Goal: Task Accomplishment & Management: Manage account settings

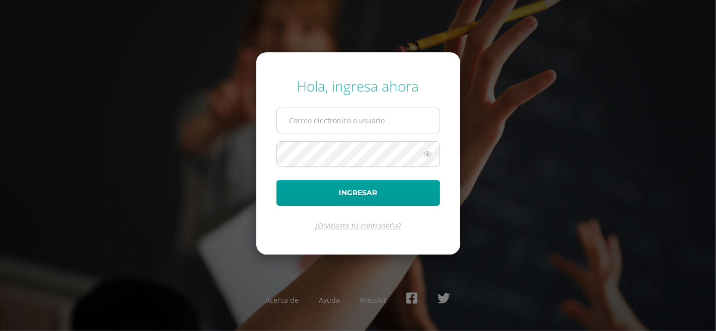
click at [329, 128] on input "text" at bounding box center [358, 120] width 163 height 25
type input "ligiacatalan@osoriosandoval.edu.gt"
click at [276, 180] on button "Ingresar" at bounding box center [358, 193] width 164 height 26
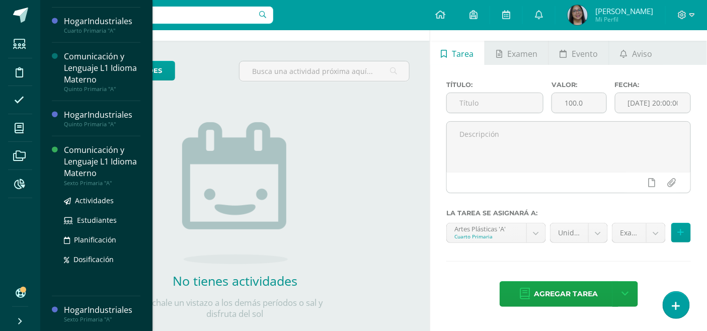
scroll to position [55, 0]
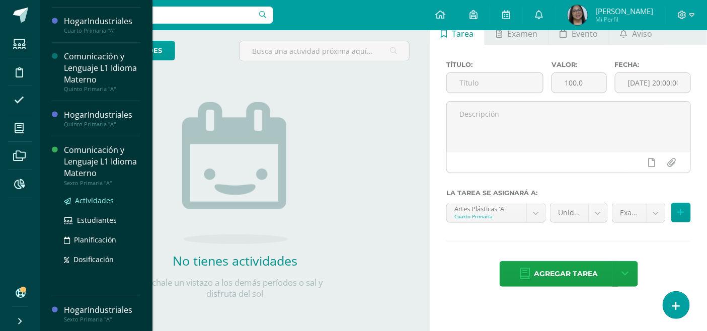
click at [93, 199] on span "Actividades" at bounding box center [94, 201] width 39 height 10
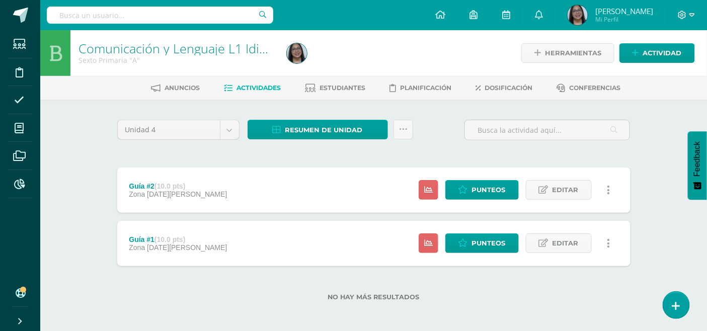
click at [145, 236] on div "Guía #1 (10.0 pts)" at bounding box center [178, 240] width 98 height 8
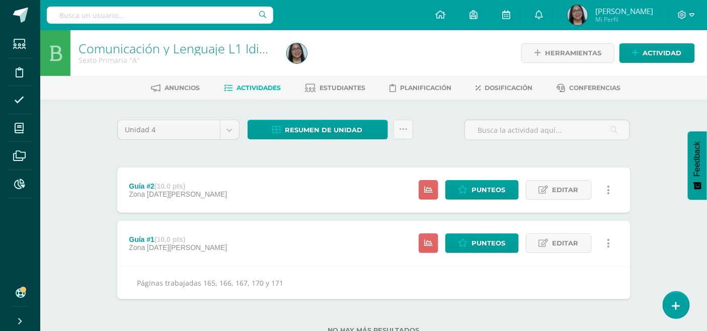
click at [184, 191] on span "[DATE][PERSON_NAME]" at bounding box center [187, 194] width 80 height 8
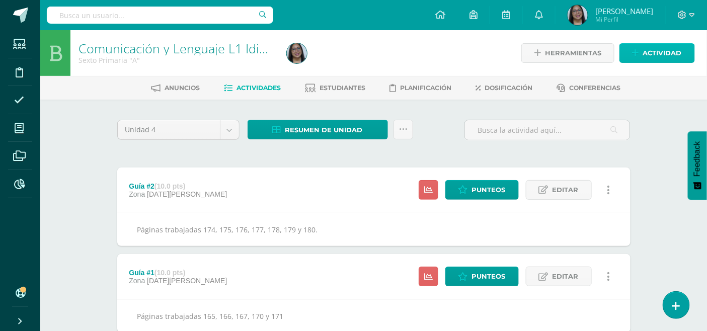
click at [661, 47] on span "Actividad" at bounding box center [662, 53] width 39 height 19
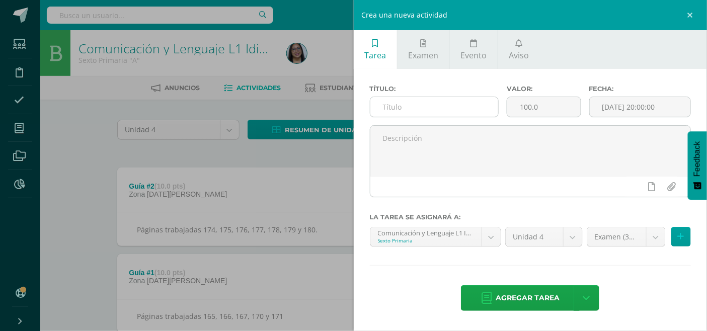
click at [466, 101] on input "text" at bounding box center [434, 107] width 128 height 20
type input "Guía #3"
type input "10"
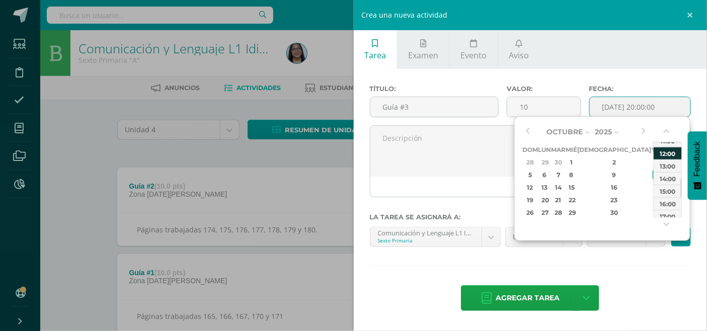
click at [667, 152] on div "12:00" at bounding box center [668, 153] width 28 height 13
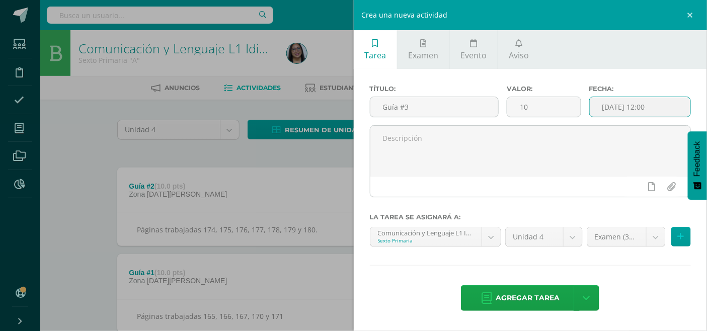
click at [612, 108] on input "2025-10-10 12:00" at bounding box center [640, 107] width 101 height 20
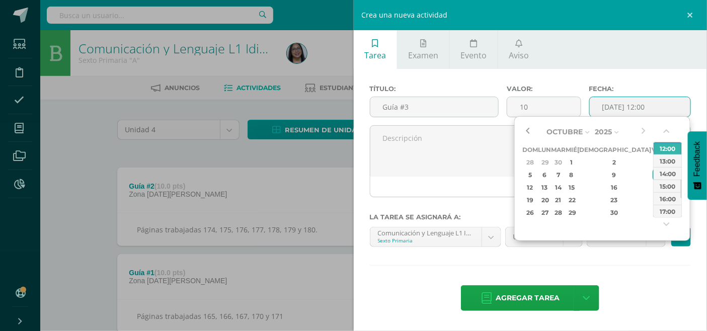
click at [527, 133] on button "button" at bounding box center [527, 131] width 10 height 15
click at [644, 132] on button "button" at bounding box center [643, 131] width 10 height 15
click at [653, 160] on div "5" at bounding box center [657, 163] width 9 height 12
type input "2025-09-05 12:00"
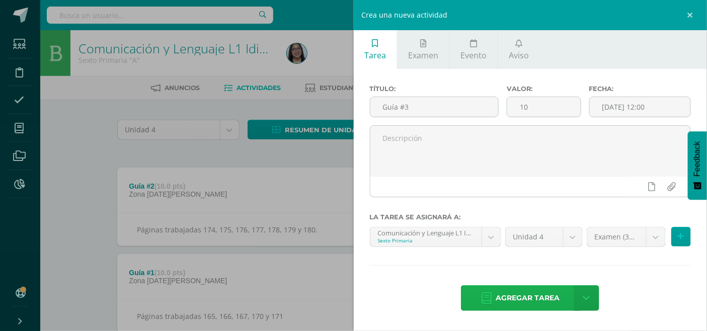
click at [531, 295] on span "Agregar tarea" at bounding box center [528, 298] width 64 height 25
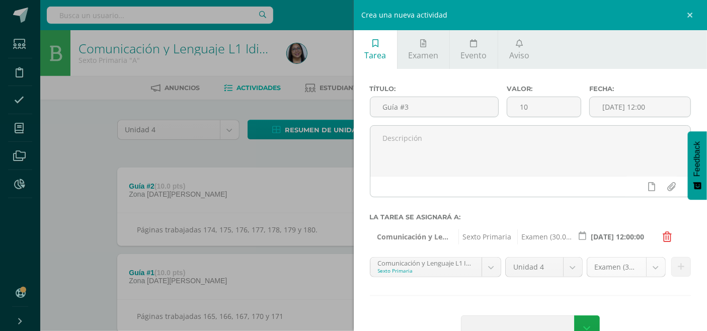
click at [620, 266] on body "Estudiantes Disciplina Asistencia Mis cursos Archivos Reportes Soporte Ayuda Re…" at bounding box center [353, 200] width 707 height 400
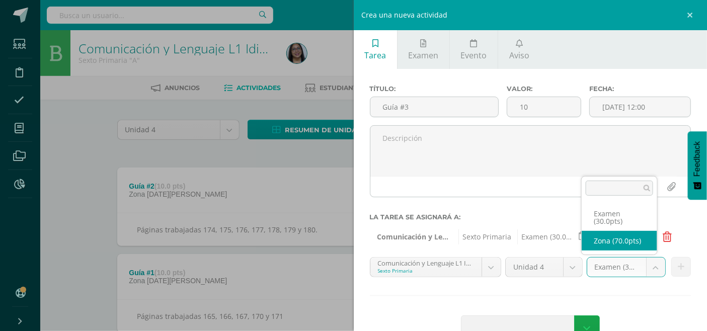
select select "123190"
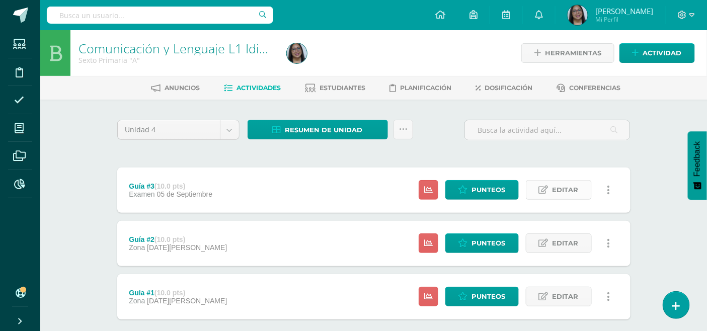
click at [576, 192] on span "Editar" at bounding box center [566, 190] width 26 height 19
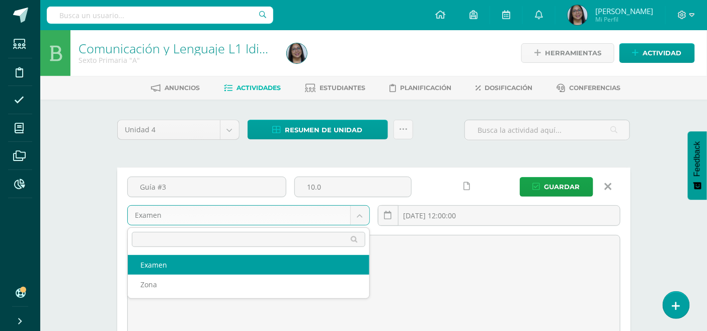
click at [183, 216] on body "Tarea asignada exitosamente Estudiantes Disciplina Asistencia Mis cursos Archiv…" at bounding box center [353, 265] width 707 height 530
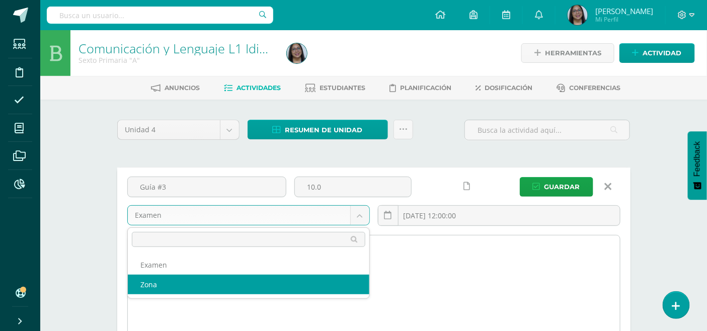
select select "123190"
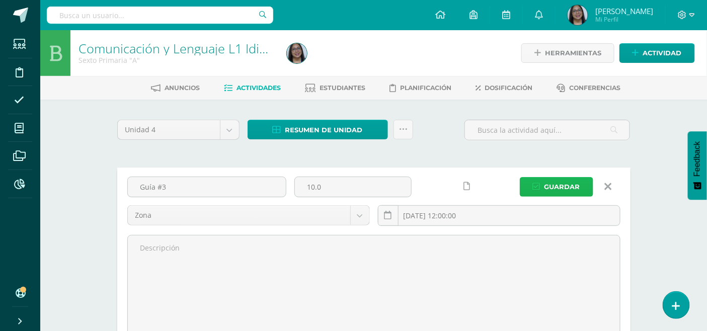
click at [560, 179] on span "Guardar" at bounding box center [563, 187] width 36 height 19
click at [653, 55] on span "Actividad" at bounding box center [662, 53] width 39 height 19
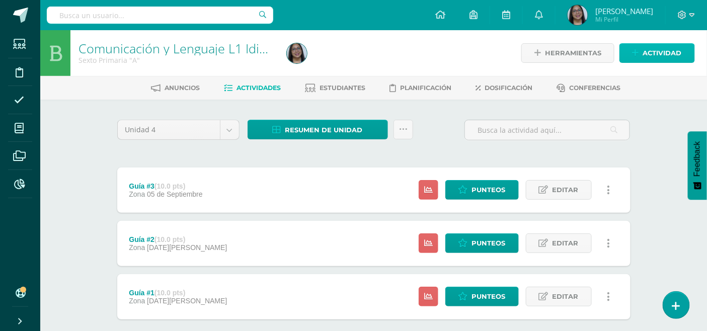
click at [662, 46] on span "Actividad" at bounding box center [662, 53] width 39 height 19
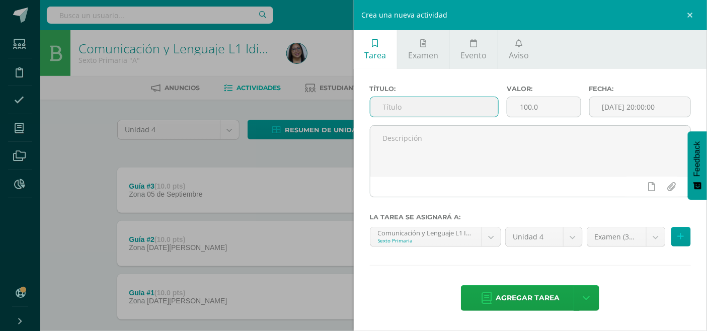
click at [415, 108] on input "text" at bounding box center [434, 107] width 128 height 20
type input "Parcial"
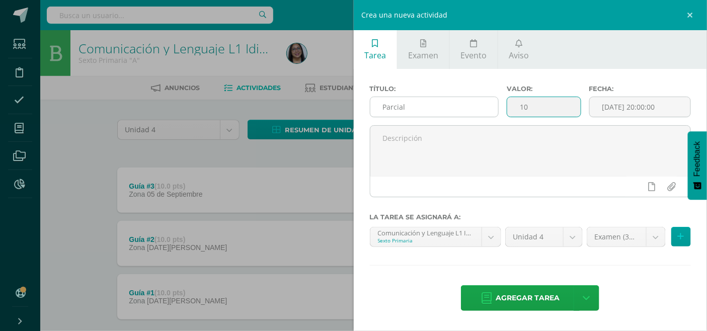
type input "10"
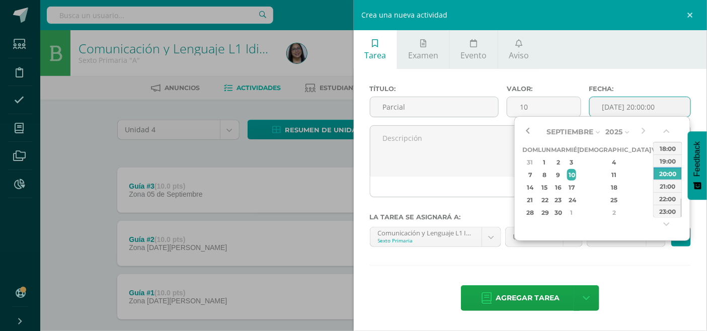
click at [526, 134] on button "button" at bounding box center [527, 131] width 10 height 15
click at [564, 176] on div "9" at bounding box center [559, 175] width 12 height 12
click at [668, 157] on div "12:00" at bounding box center [668, 153] width 28 height 13
type input "2025-09-09 12:00"
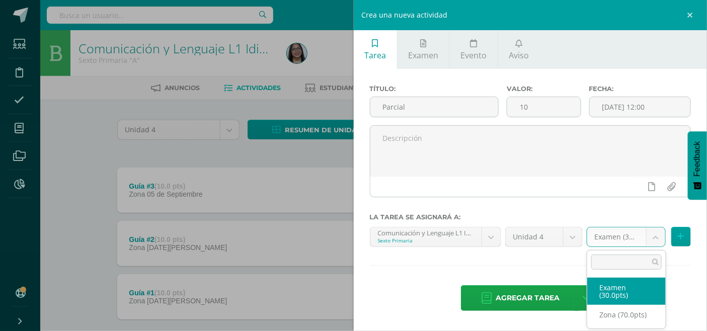
click at [626, 244] on body "La tarea Guía #3 fue editada exitosamente. Estudiantes Disciplina Asistencia Mi…" at bounding box center [353, 193] width 707 height 387
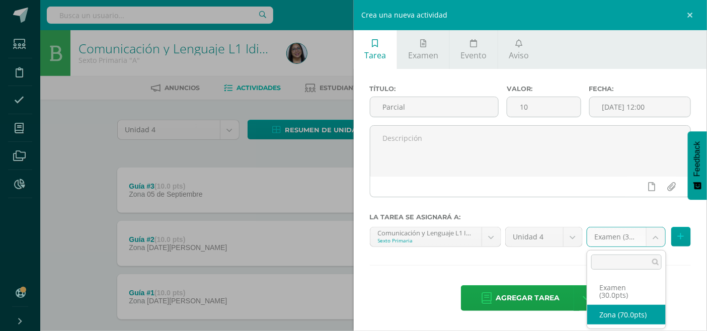
select select "123190"
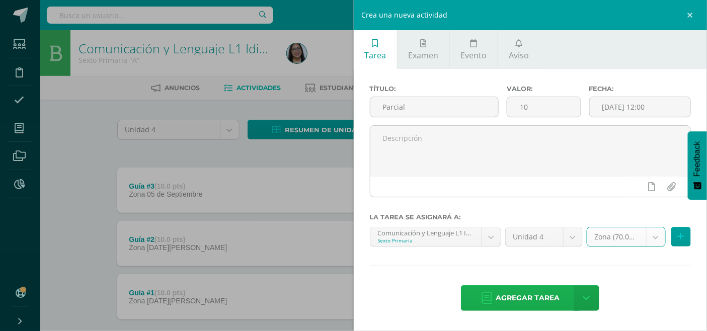
click at [526, 295] on span "Agregar tarea" at bounding box center [528, 298] width 64 height 25
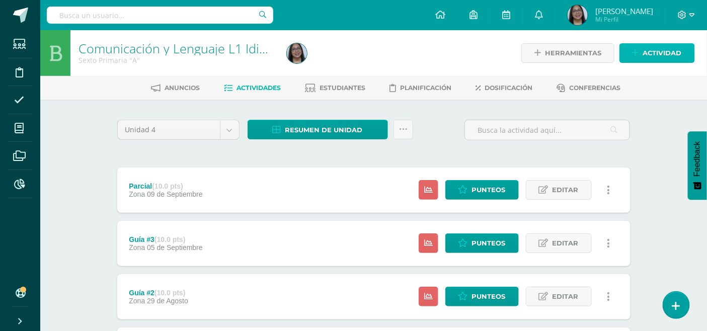
click at [661, 52] on span "Actividad" at bounding box center [662, 53] width 39 height 19
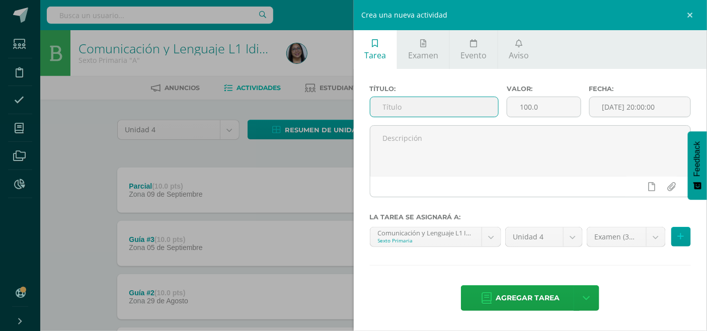
click at [432, 107] on input "text" at bounding box center [434, 107] width 128 height 20
type input "Guía #4"
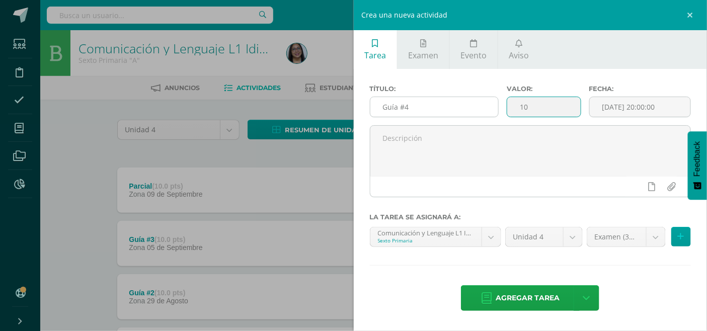
type input "10"
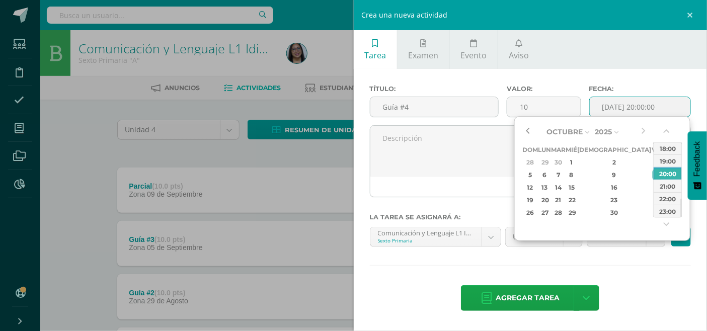
click at [530, 129] on button "button" at bounding box center [527, 131] width 10 height 15
click at [653, 179] on div "12" at bounding box center [657, 175] width 9 height 12
click at [668, 158] on div "12:00" at bounding box center [668, 153] width 28 height 13
type input "2025-09-12 12:00"
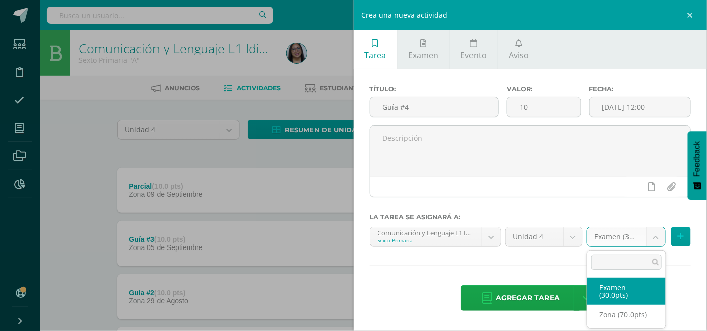
click at [629, 235] on body "Tarea asignada exitosamente Estudiantes Disciplina Asistencia Mis cursos Archiv…" at bounding box center [353, 220] width 707 height 440
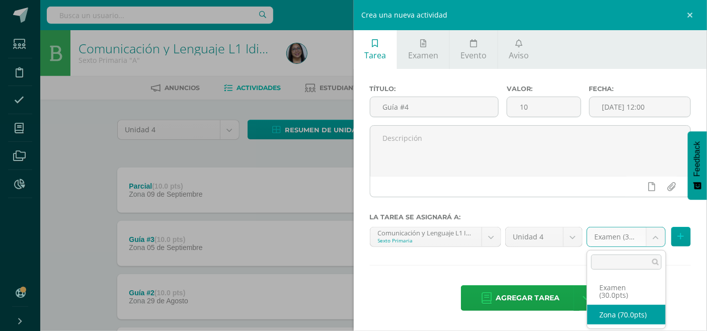
drag, startPoint x: 603, startPoint y: 315, endPoint x: 613, endPoint y: 311, distance: 10.7
select select "123190"
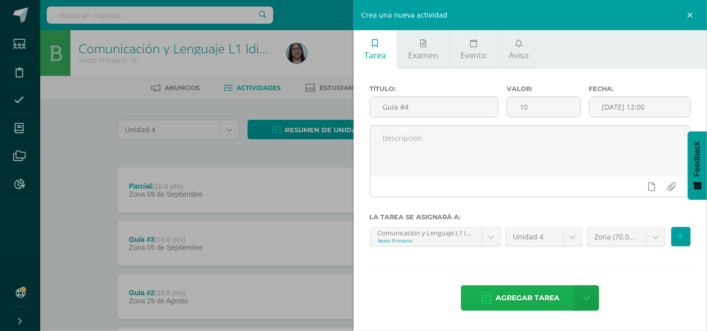
click at [506, 302] on span "Agregar tarea" at bounding box center [528, 298] width 64 height 25
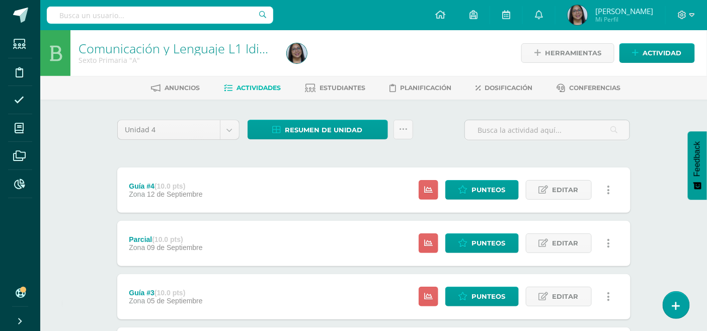
click at [173, 197] on span "12 de Septiembre" at bounding box center [175, 194] width 56 height 8
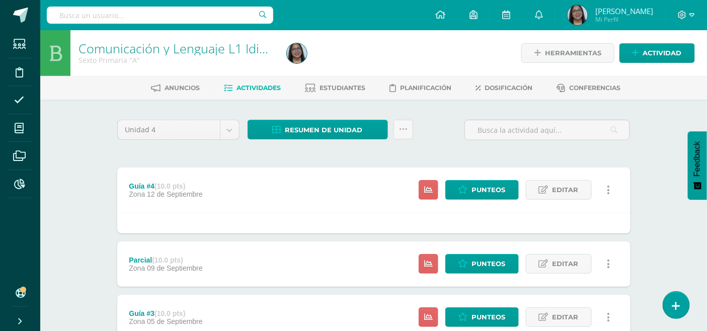
click at [158, 274] on div "Parcial (10.0 pts) Zona [DATE]" at bounding box center [166, 264] width 98 height 45
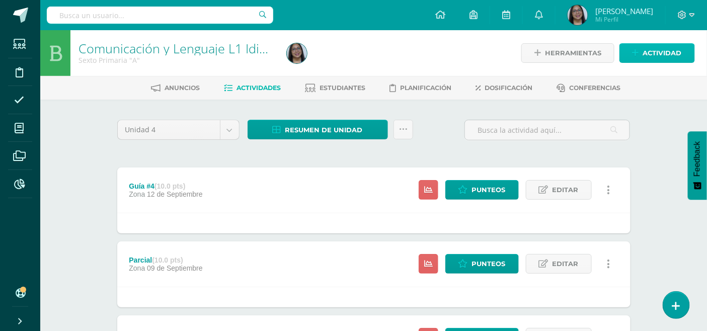
click at [633, 58] on link "Actividad" at bounding box center [657, 53] width 75 height 20
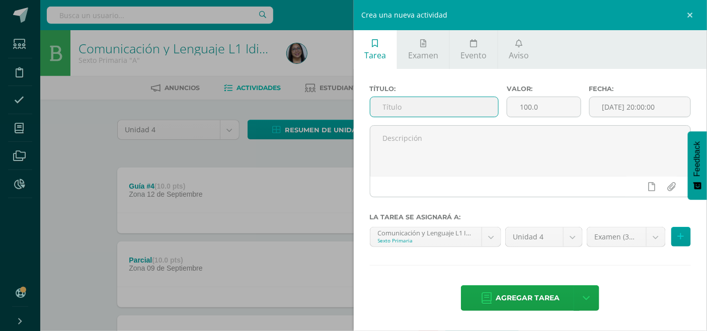
click at [391, 106] on input "text" at bounding box center [434, 107] width 128 height 20
type input "Guía #5"
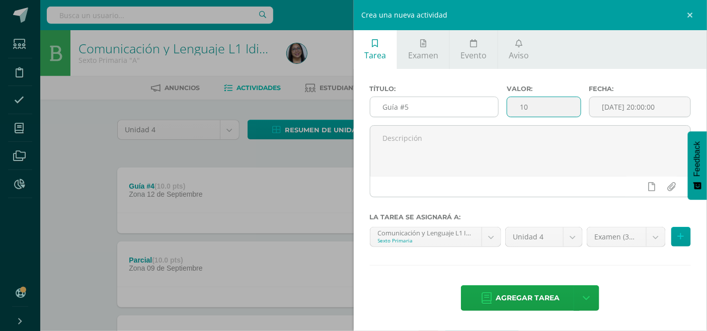
type input "10"
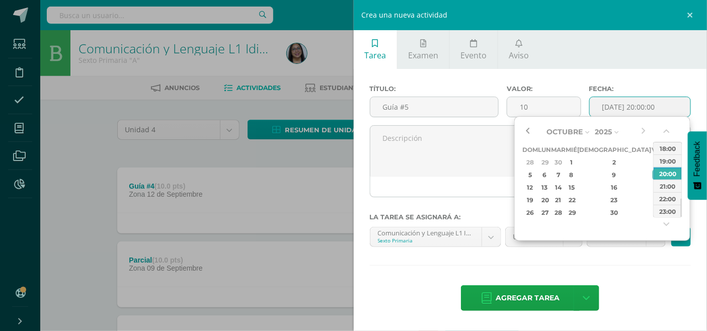
click at [523, 132] on button "button" at bounding box center [527, 131] width 10 height 15
click at [653, 188] on div "19" at bounding box center [657, 188] width 9 height 12
click at [670, 151] on div "12:00" at bounding box center [668, 153] width 28 height 13
type input "2025-09-19 12:00"
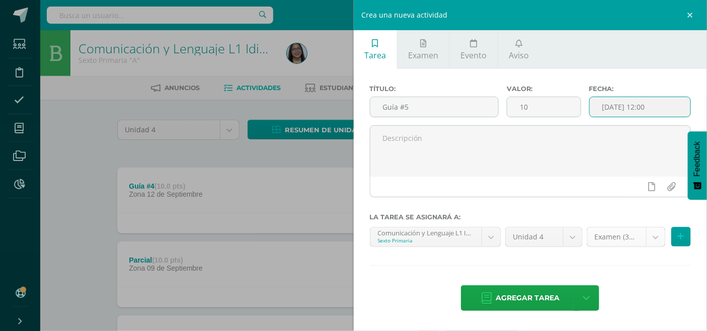
click at [612, 241] on body "Tarea asignada exitosamente Estudiantes Disciplina Asistencia Mis cursos Archiv…" at bounding box center [353, 267] width 707 height 534
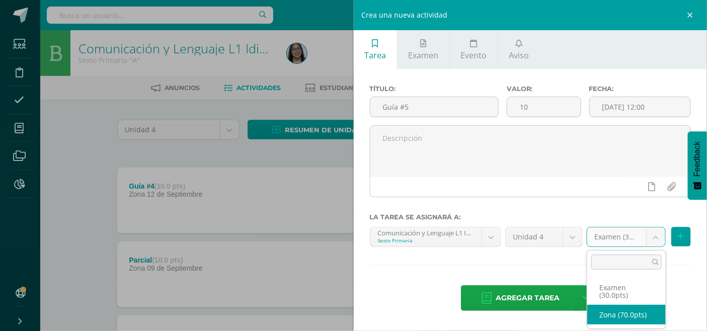
select select "123190"
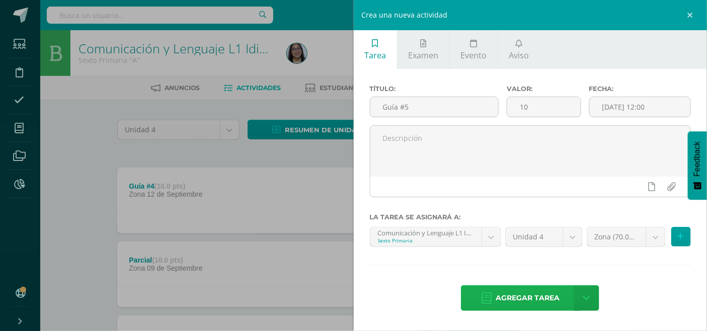
click at [537, 304] on span "Agregar tarea" at bounding box center [528, 298] width 64 height 25
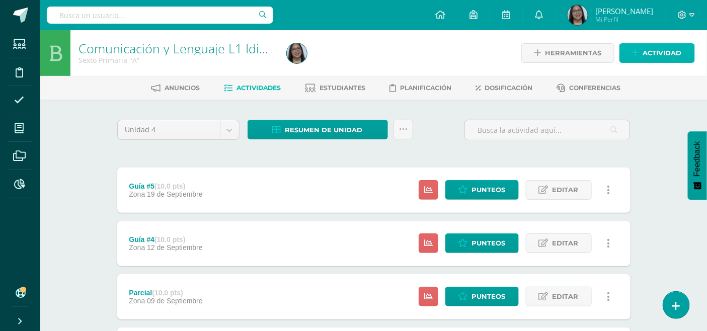
click at [646, 61] on span "Actividad" at bounding box center [662, 53] width 39 height 19
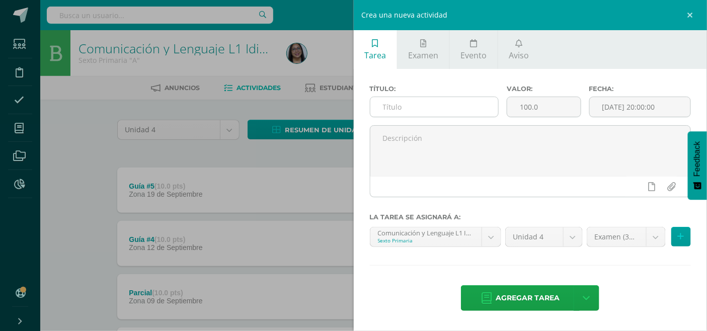
click at [396, 107] on input "text" at bounding box center [434, 107] width 128 height 20
type input "Guía #6"
type input "10"
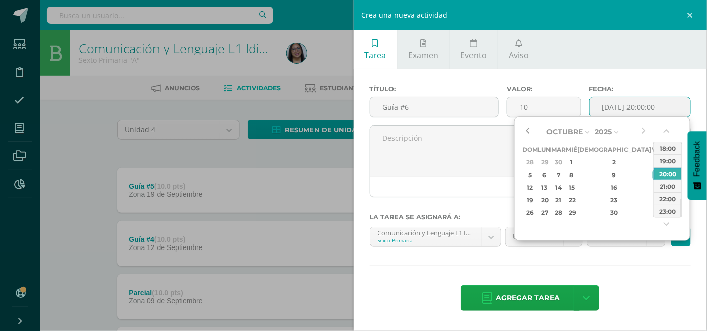
click at [532, 134] on button "button" at bounding box center [527, 131] width 10 height 15
click at [653, 200] on div "26" at bounding box center [657, 200] width 9 height 12
click at [672, 169] on div "15:00" at bounding box center [668, 171] width 28 height 13
type input "2025-09-26 15:00"
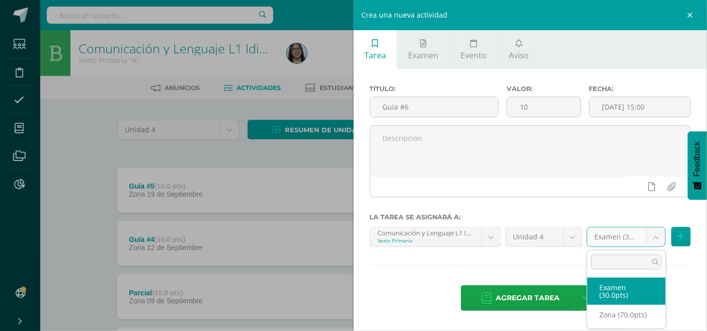
click at [599, 238] on body "Tarea asignada exitosamente Estudiantes Disciplina Asistencia Mis cursos Archiv…" at bounding box center [353, 273] width 707 height 547
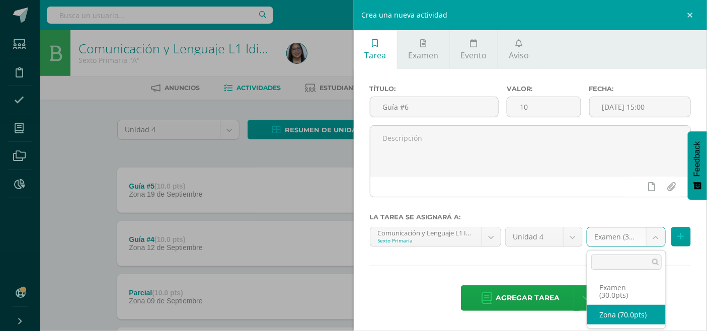
select select "123190"
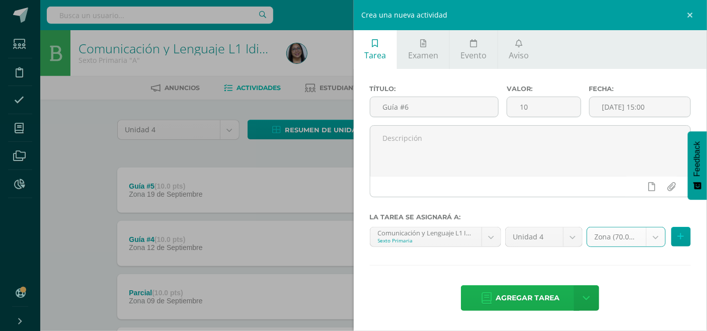
drag, startPoint x: 498, startPoint y: 294, endPoint x: 505, endPoint y: 292, distance: 6.8
click at [498, 295] on span "Agregar tarea" at bounding box center [528, 298] width 64 height 25
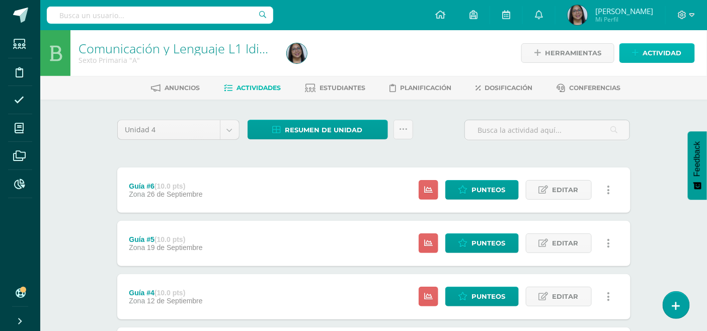
click at [636, 55] on icon at bounding box center [636, 53] width 7 height 9
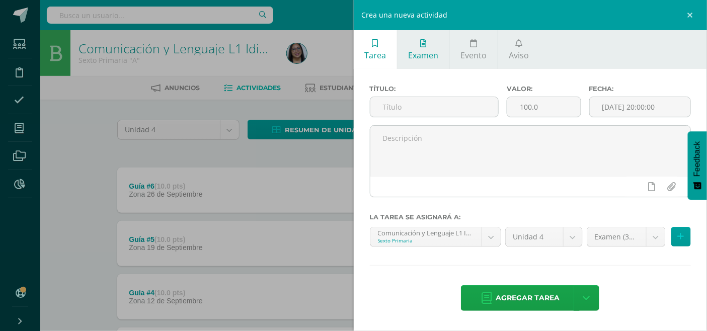
click at [433, 52] on span "Examen" at bounding box center [423, 55] width 30 height 11
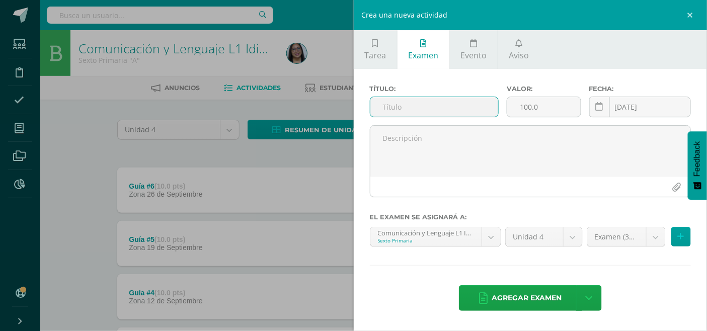
click at [394, 114] on input "text" at bounding box center [434, 107] width 128 height 20
type input "Evaluación final"
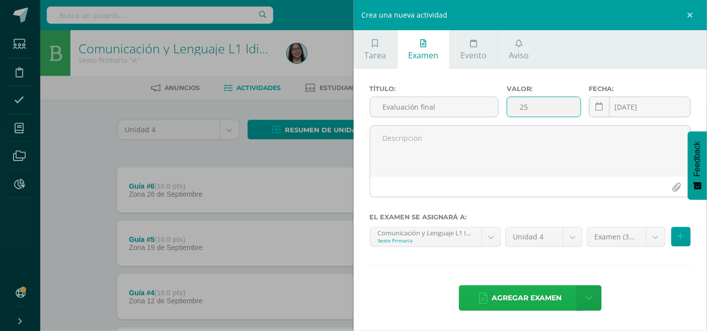
type input "25"
click at [518, 290] on span "Agregar examen" at bounding box center [527, 298] width 70 height 25
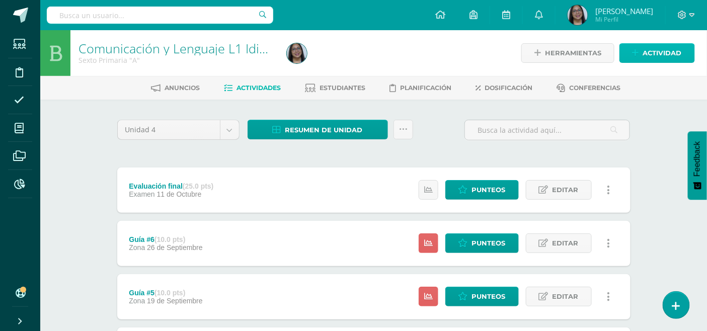
click at [658, 56] on span "Actividad" at bounding box center [662, 53] width 39 height 19
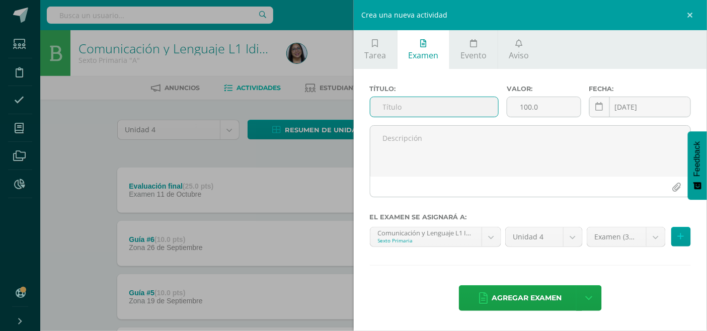
click at [421, 105] on input "text" at bounding box center [434, 107] width 128 height 20
click at [184, 180] on div "Crea una nueva actividad Tarea Examen Evento Aviso Título: Valor: 100.0 Fecha: …" at bounding box center [353, 165] width 707 height 331
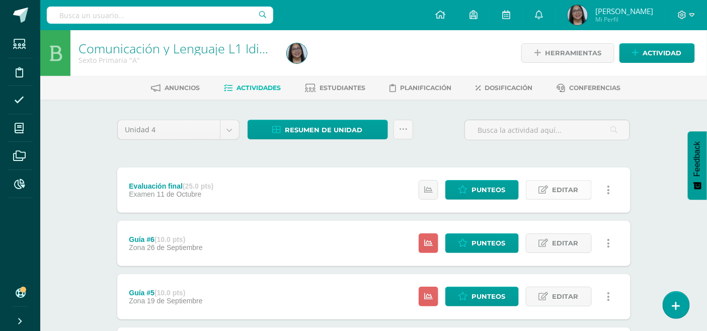
click at [559, 187] on span "Editar" at bounding box center [566, 190] width 26 height 19
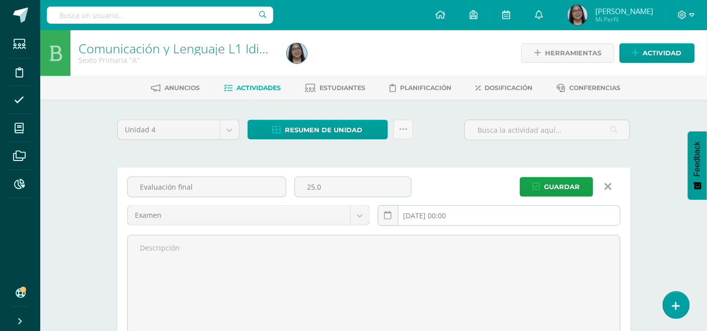
click at [422, 216] on input "2025-10-11 00:00" at bounding box center [499, 216] width 242 height 20
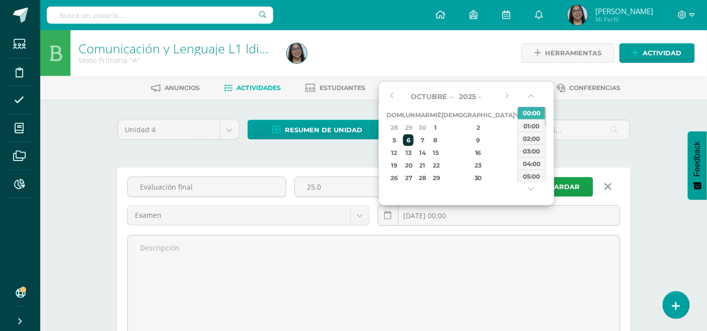
click at [413, 142] on div "6" at bounding box center [408, 140] width 11 height 12
click at [530, 173] on div "12:00" at bounding box center [532, 173] width 28 height 13
type input "2025-10-06 12:00"
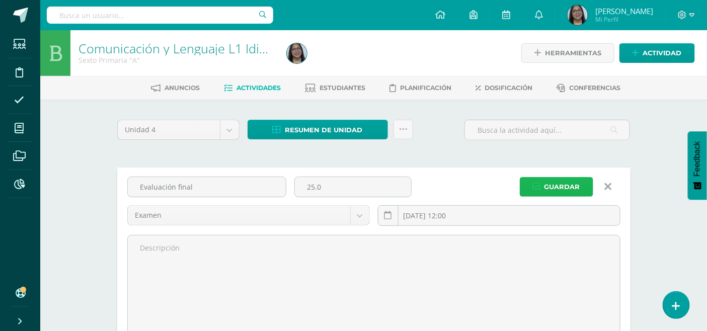
click at [569, 189] on span "Guardar" at bounding box center [563, 187] width 36 height 19
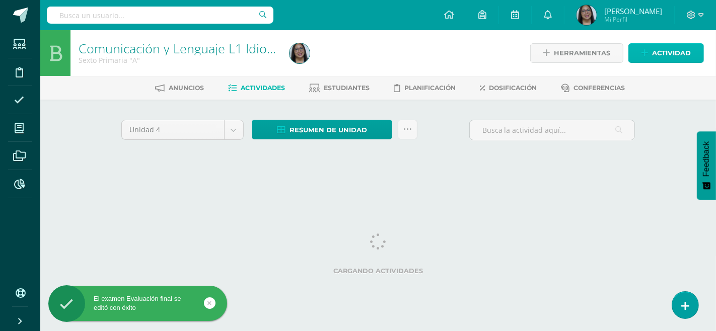
click at [638, 46] on link "Actividad" at bounding box center [665, 53] width 75 height 20
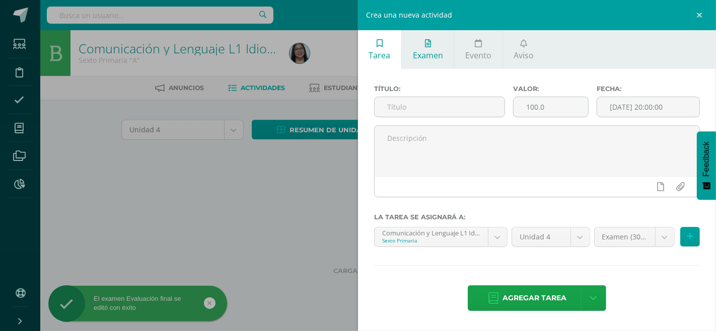
click at [423, 47] on link "Examen" at bounding box center [428, 49] width 52 height 39
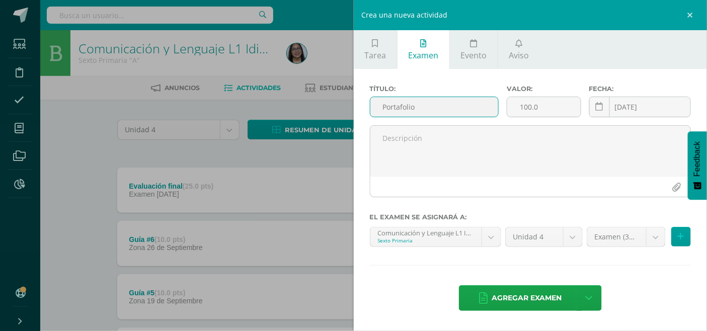
type input "Portafolio"
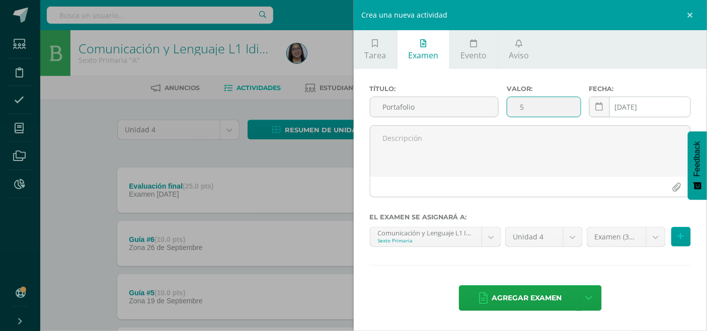
type input "5"
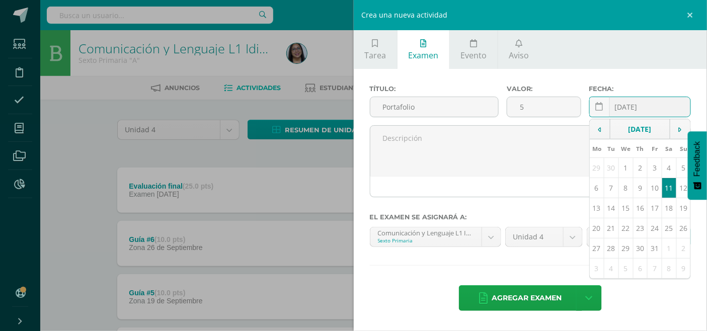
click at [617, 103] on div "[DATE] October, 2025 Mo Tu We Th Fr Sa Su 29 30 1 2 3 4 5 6 7 8 9 10 11 12 13 1…" at bounding box center [640, 111] width 102 height 29
click at [601, 192] on td "6" at bounding box center [597, 188] width 14 height 20
type input "[DATE]"
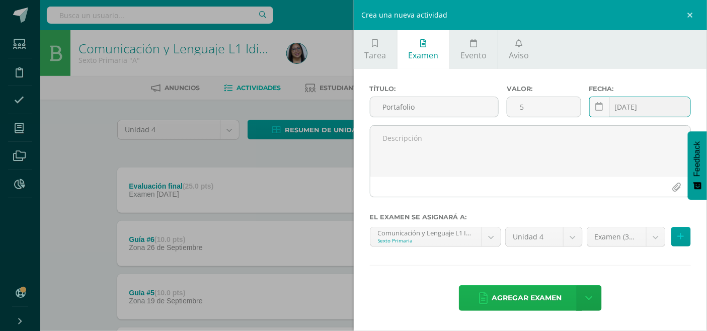
click at [509, 298] on span "Agregar examen" at bounding box center [527, 298] width 70 height 25
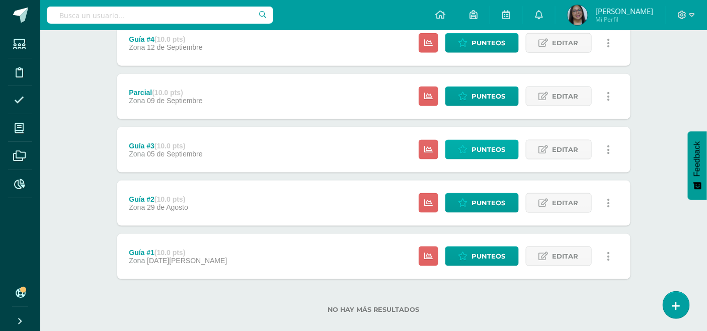
scroll to position [374, 0]
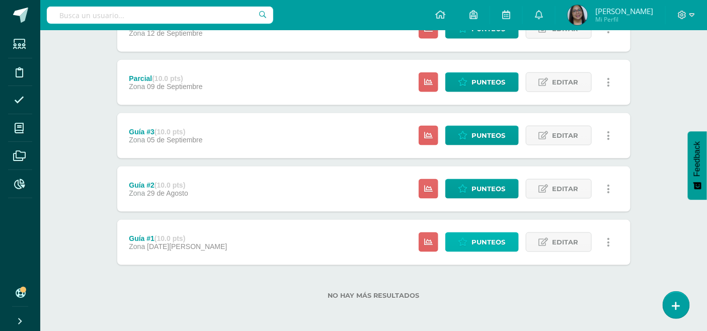
click at [475, 242] on span "Punteos" at bounding box center [489, 242] width 34 height 19
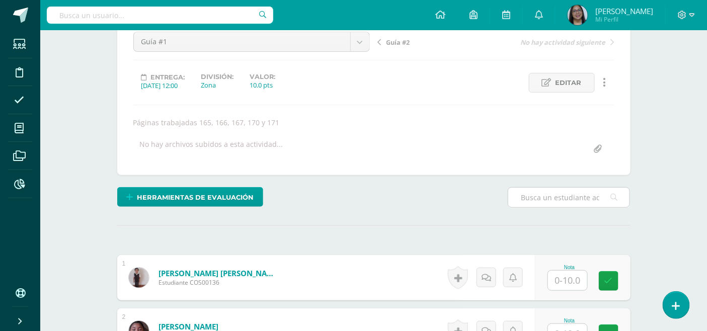
scroll to position [169, 0]
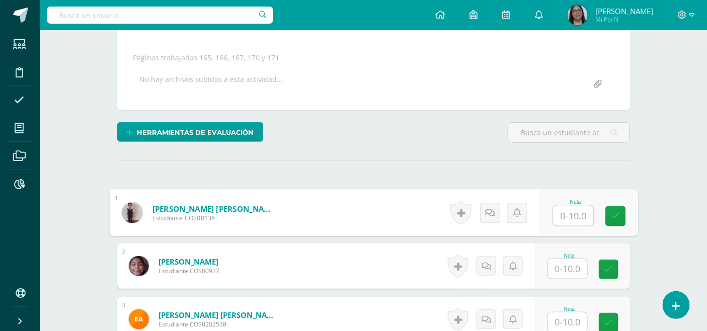
click at [578, 214] on input "text" at bounding box center [573, 216] width 40 height 20
type input "10"
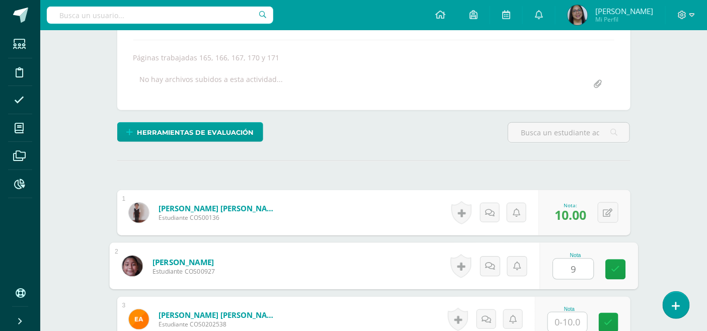
type input "9"
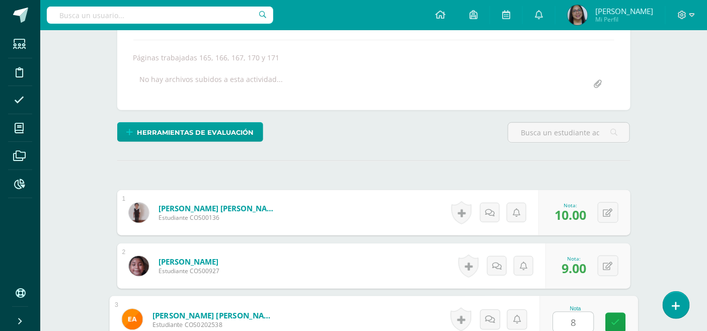
type input "8"
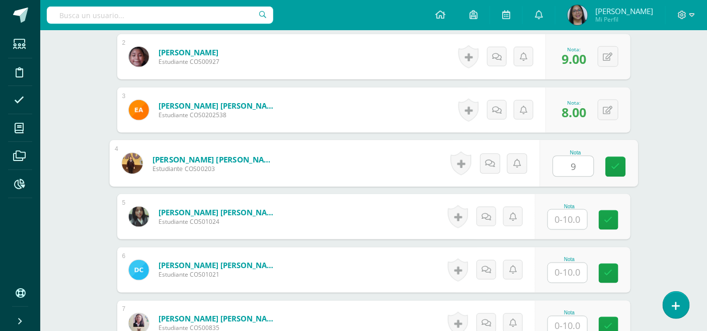
type input "9"
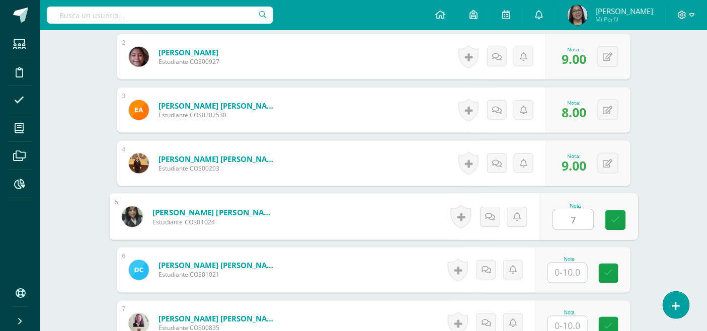
type input "7"
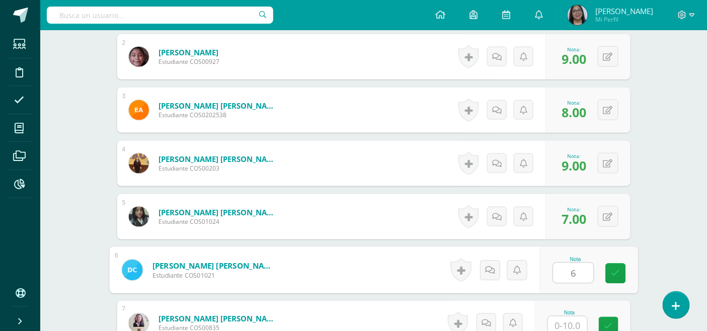
type input "6"
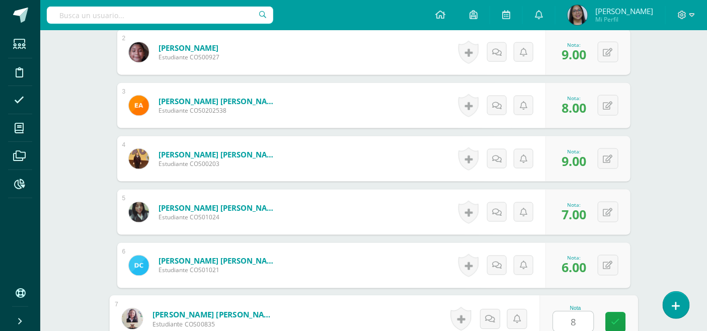
type input "8"
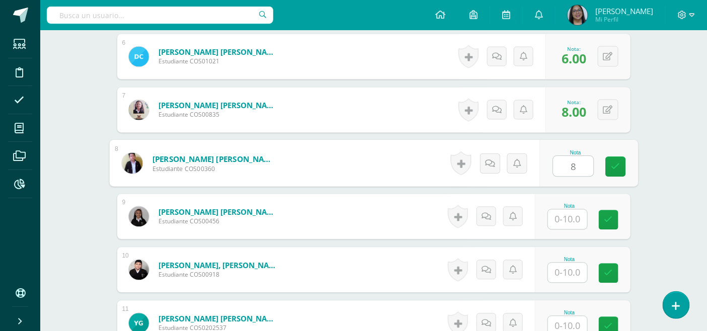
type input "8"
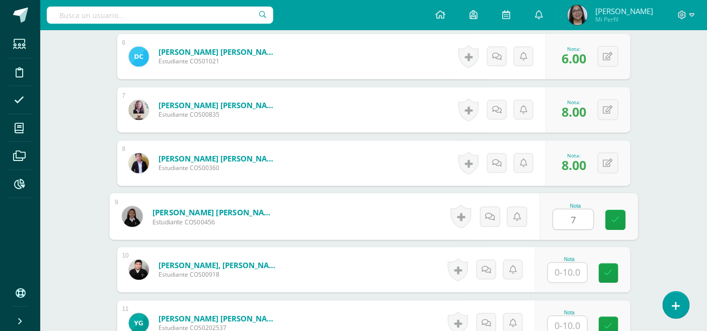
type input "7"
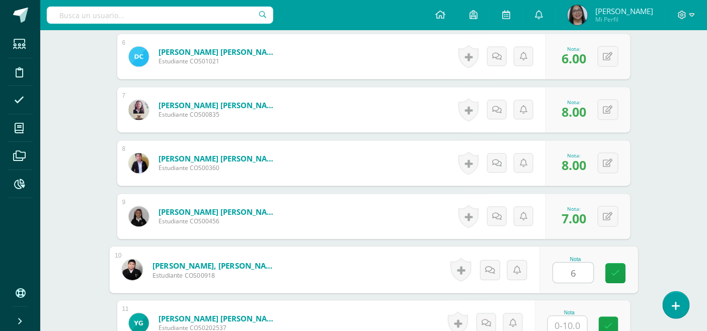
type input "6"
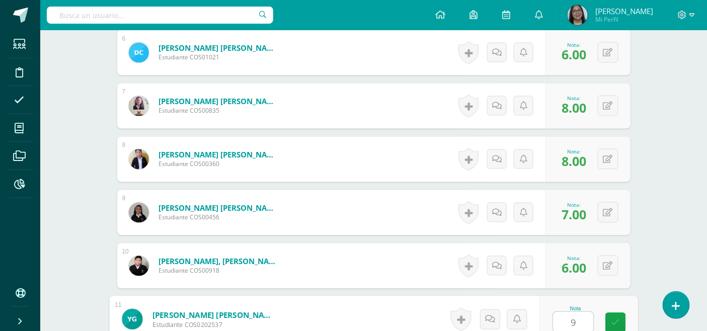
type input "9"
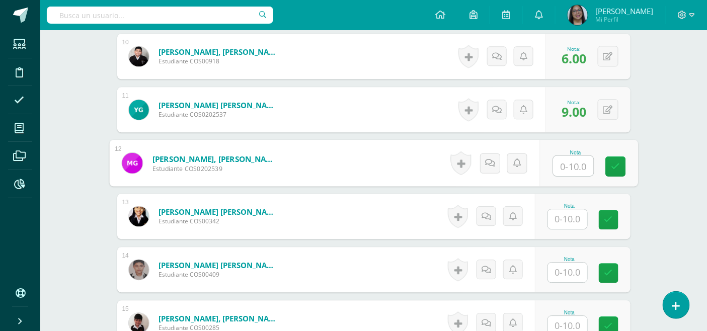
click at [581, 168] on input "text" at bounding box center [573, 166] width 40 height 20
type input "8"
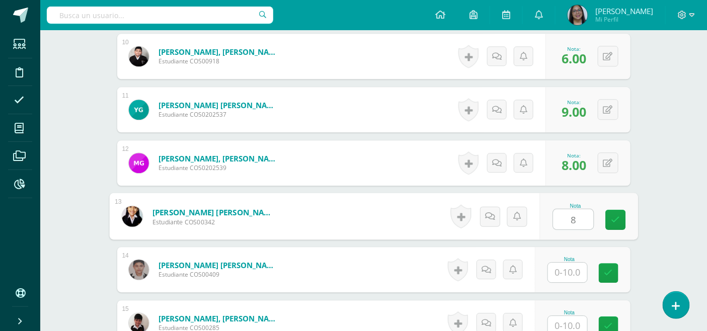
type input "8"
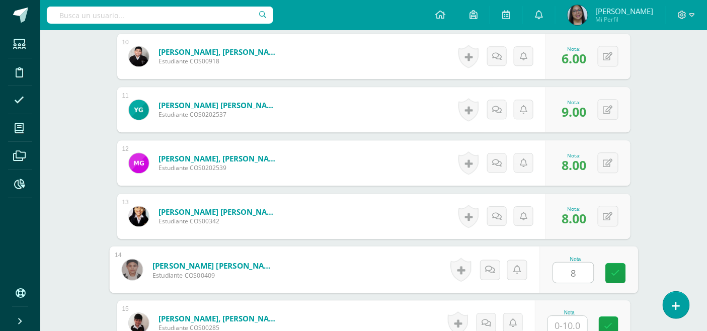
type input "8"
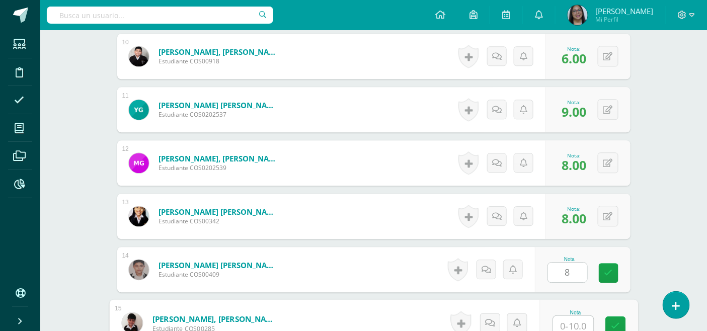
scroll to position [809, 0]
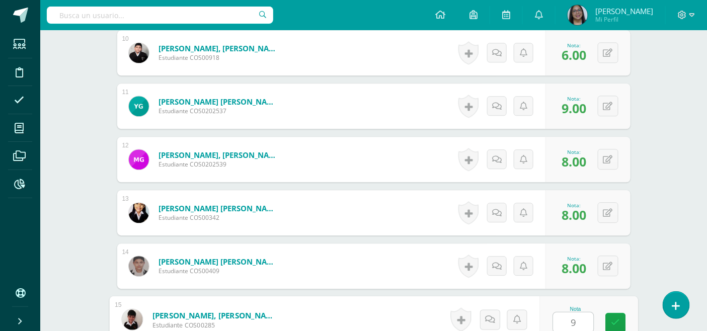
type input "9"
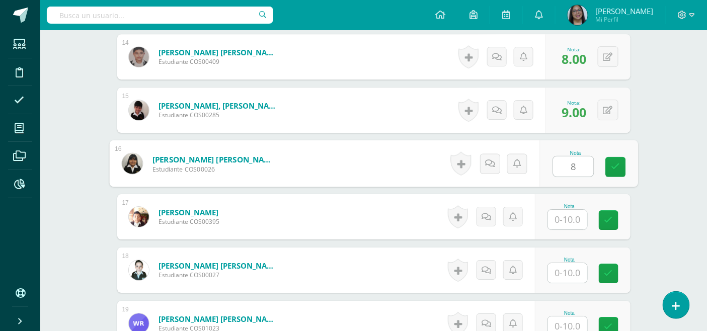
type input "8"
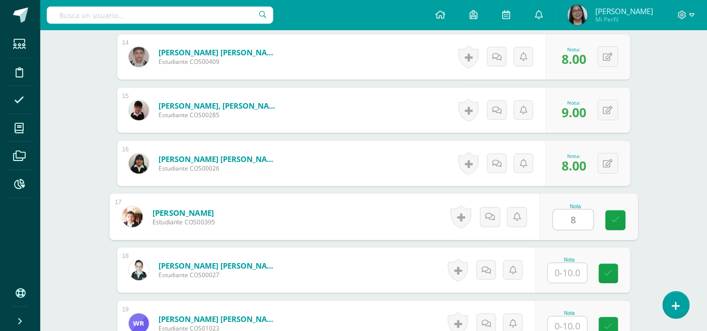
type input "8"
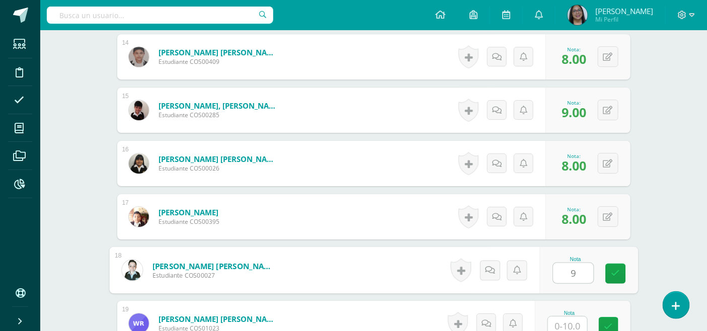
type input "9"
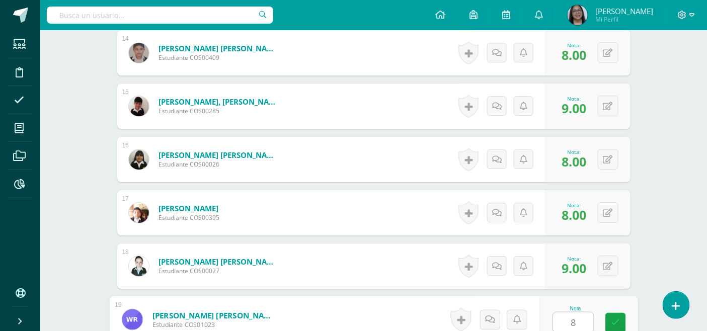
type input "8"
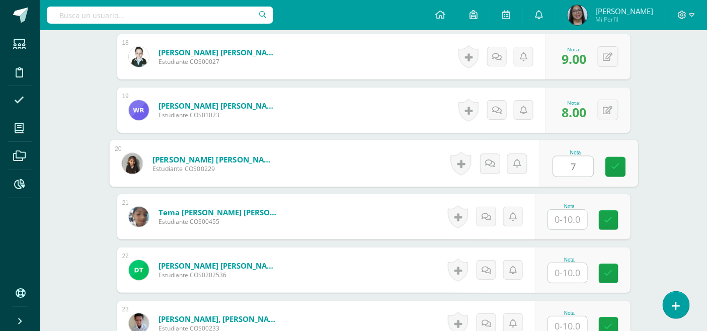
type input "7"
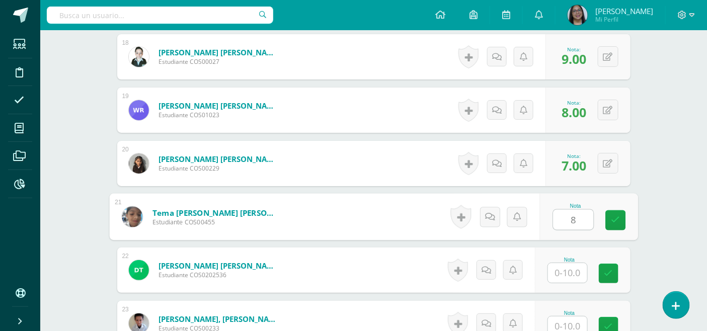
type input "8"
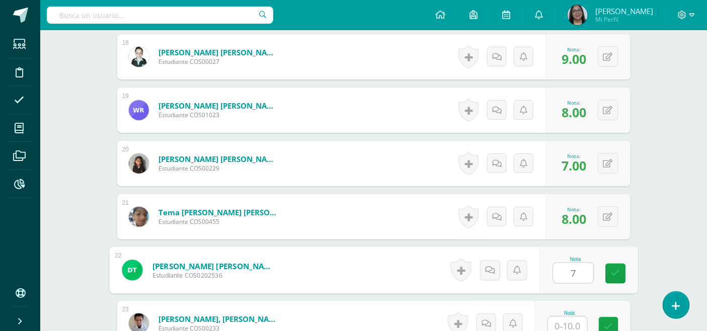
type input "7"
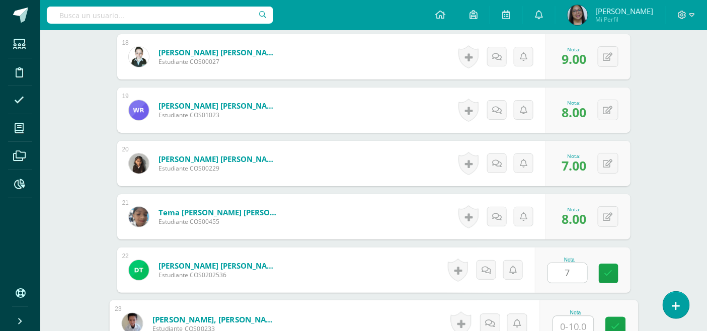
scroll to position [1236, 0]
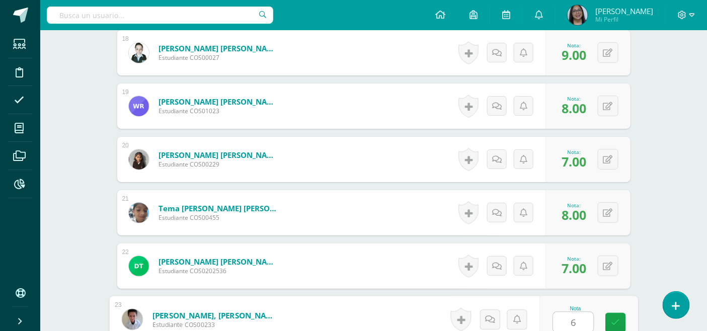
type input "6"
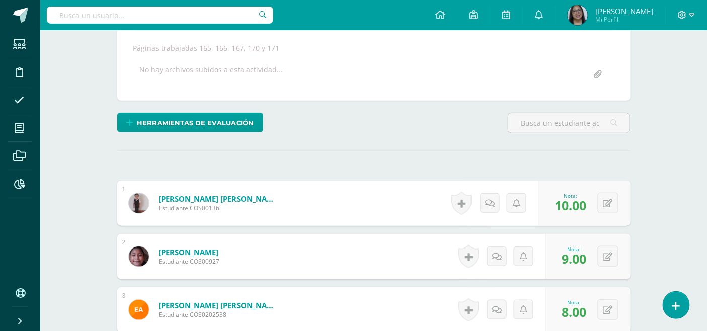
scroll to position [238, 0]
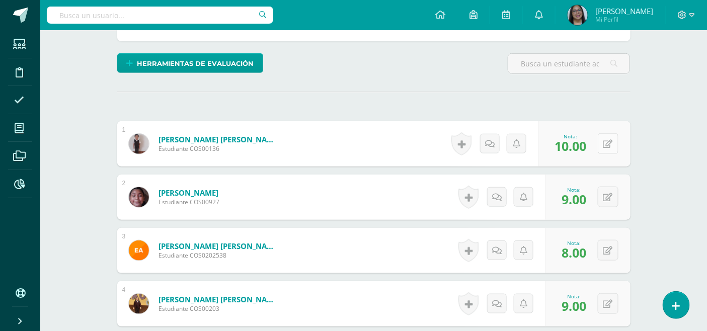
type input "8"
click at [607, 144] on button at bounding box center [614, 143] width 21 height 21
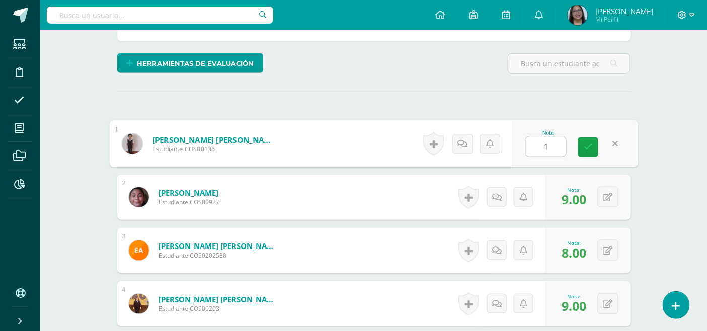
type input "10"
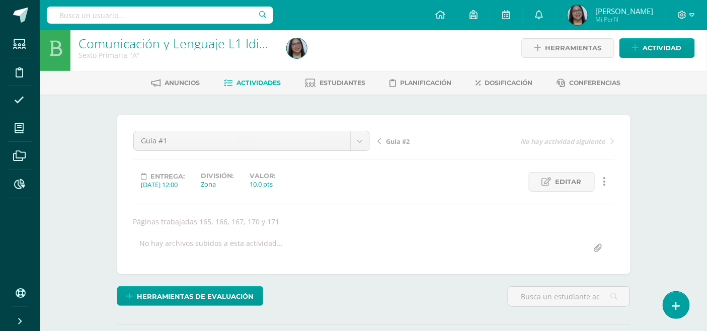
scroll to position [0, 0]
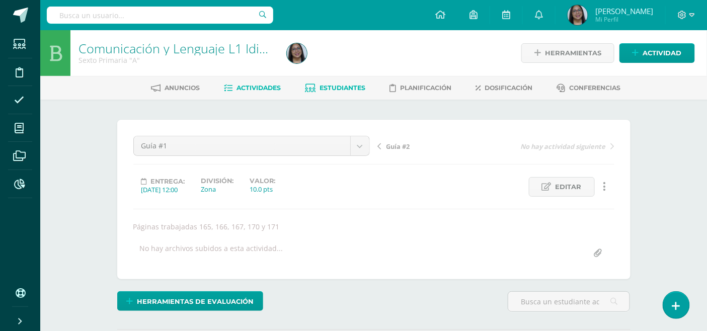
click at [331, 84] on span "Estudiantes" at bounding box center [343, 88] width 46 height 8
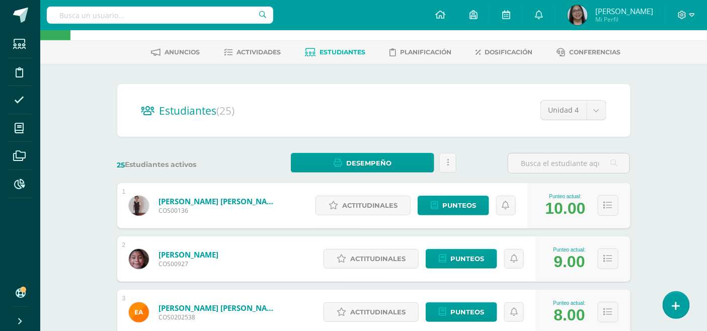
scroll to position [56, 0]
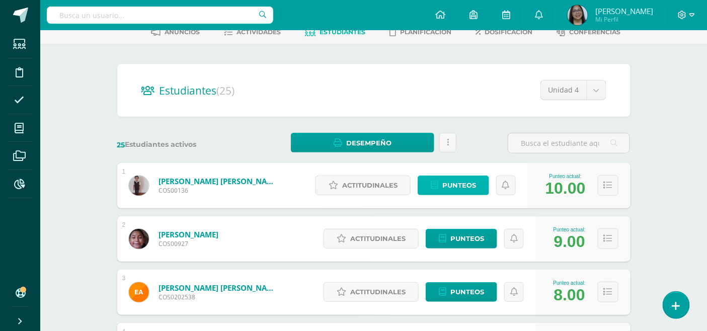
click at [441, 181] on link "Punteos" at bounding box center [453, 186] width 71 height 20
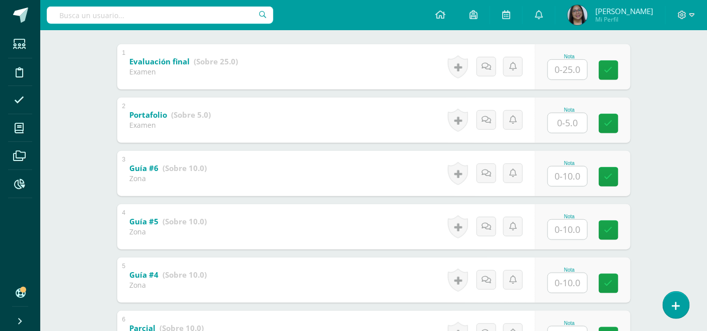
scroll to position [223, 0]
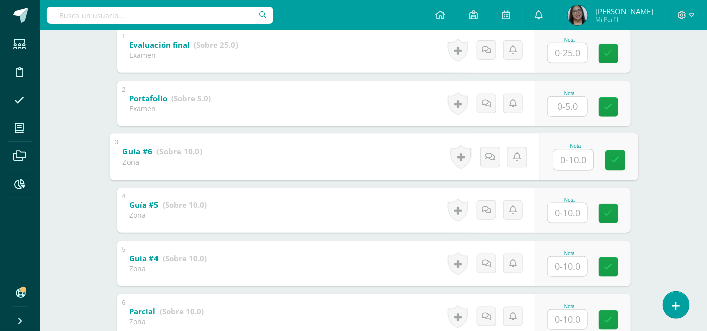
click at [570, 160] on input "text" at bounding box center [573, 159] width 40 height 20
type input "10"
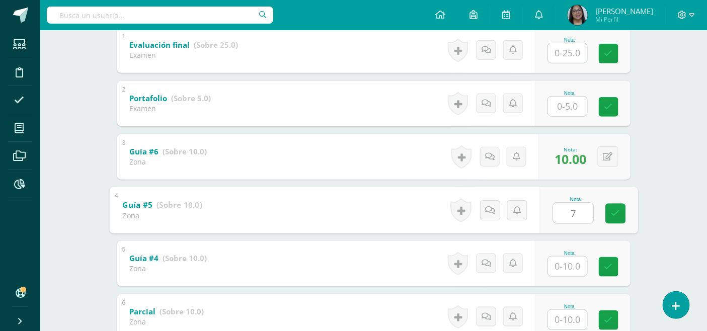
type input "7"
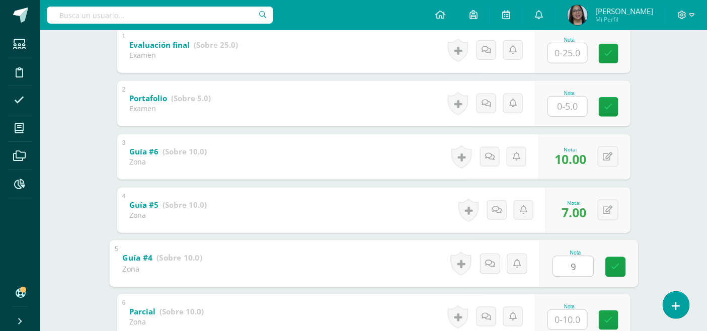
type input "9"
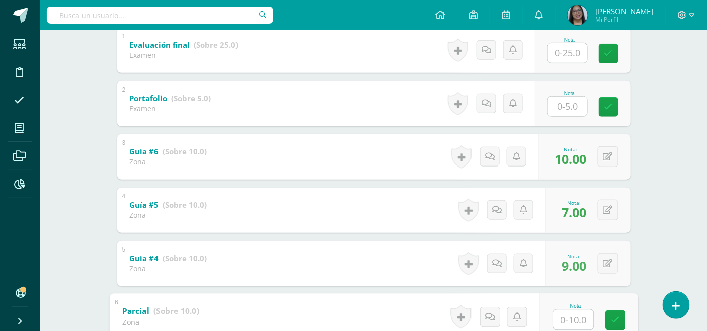
type input "9"
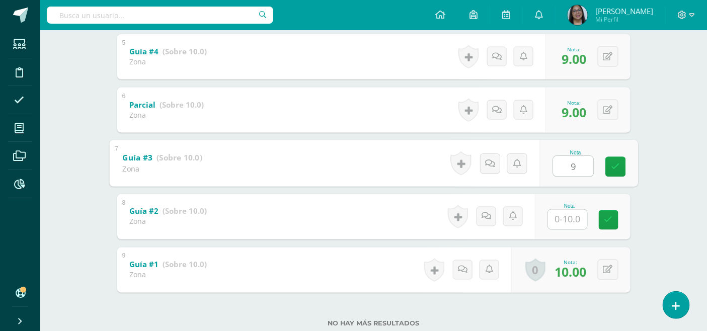
type input "9"
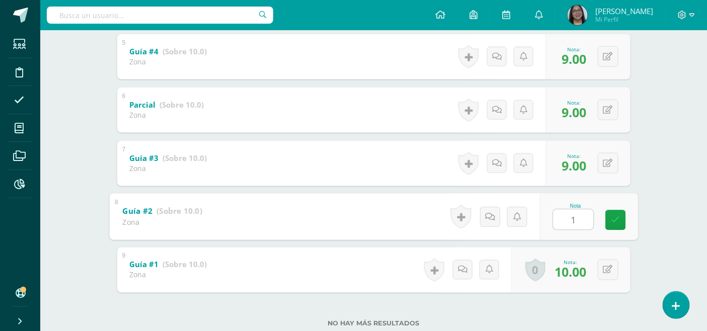
type input "10"
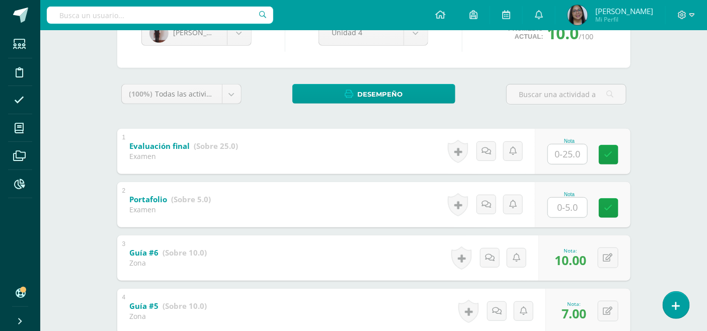
scroll to position [66, 0]
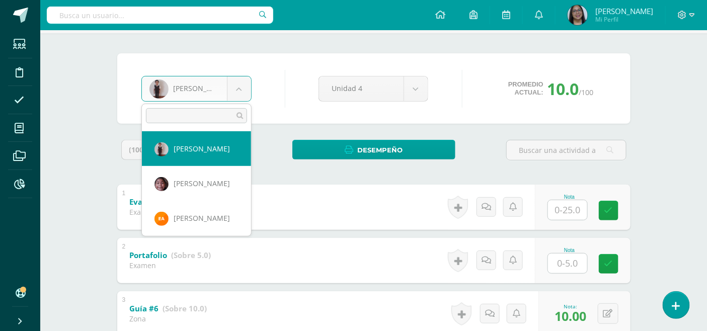
click at [237, 86] on body "Estudiantes Disciplina Asistencia Mis cursos Archivos Reportes Soporte Ayuda Re…" at bounding box center [353, 329] width 707 height 790
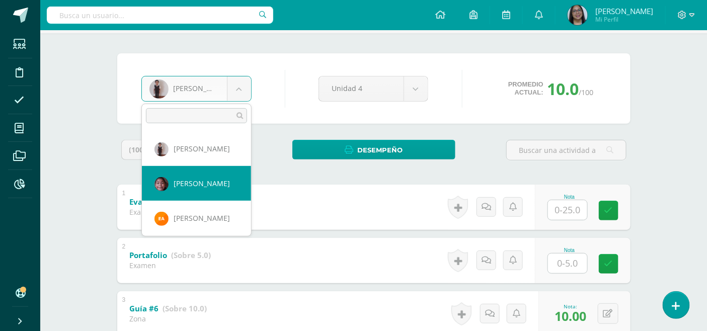
select select "1332"
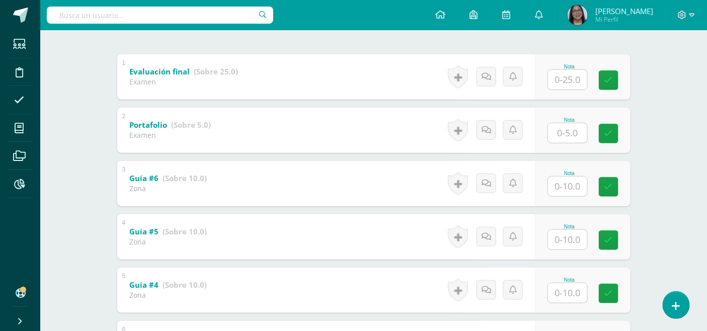
scroll to position [223, 0]
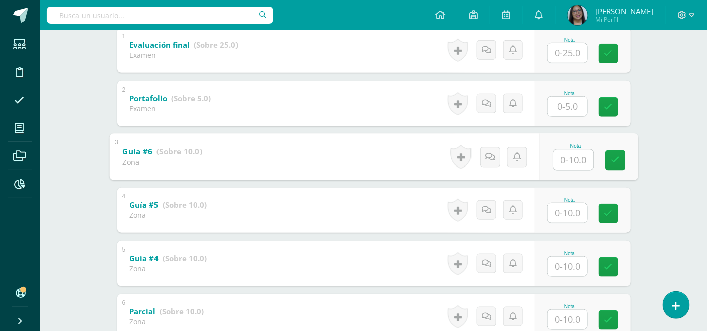
click at [571, 157] on input "text" at bounding box center [573, 159] width 40 height 20
type input "8"
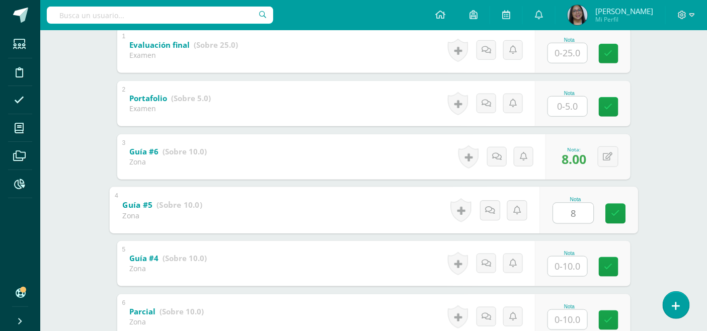
type input "8"
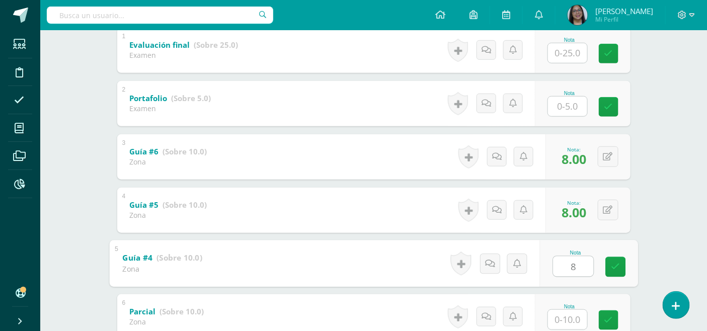
type input "8"
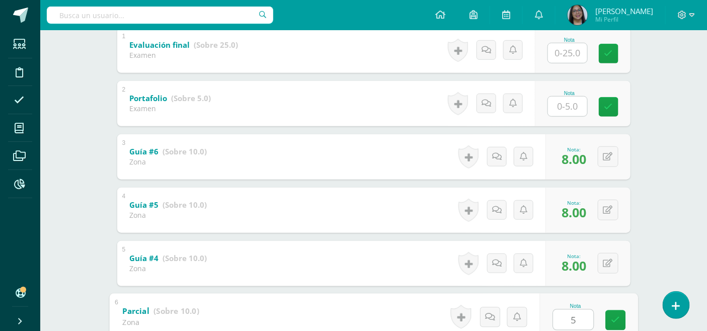
type input "5"
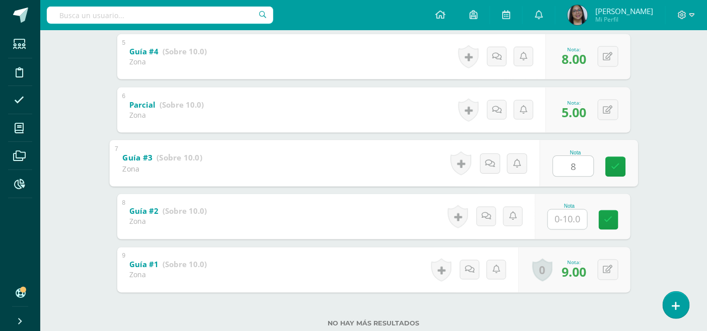
type input "8"
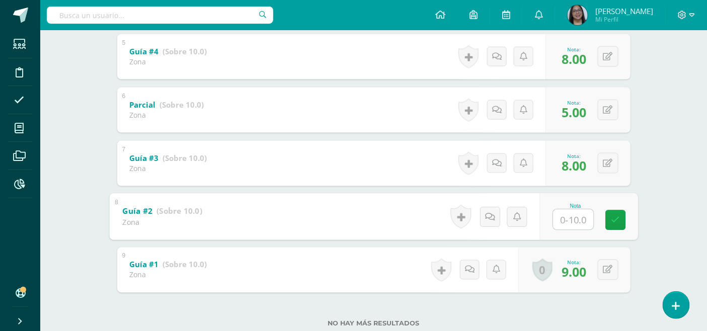
type input "8"
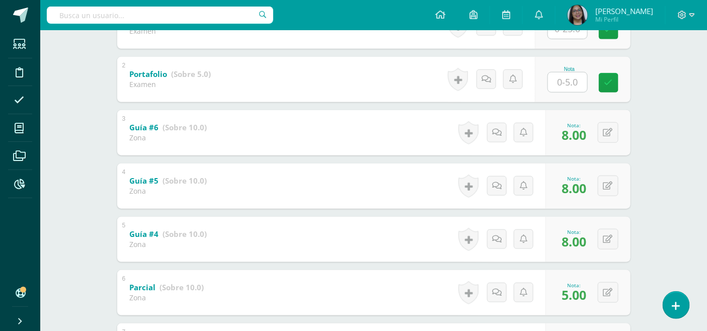
scroll to position [95, 0]
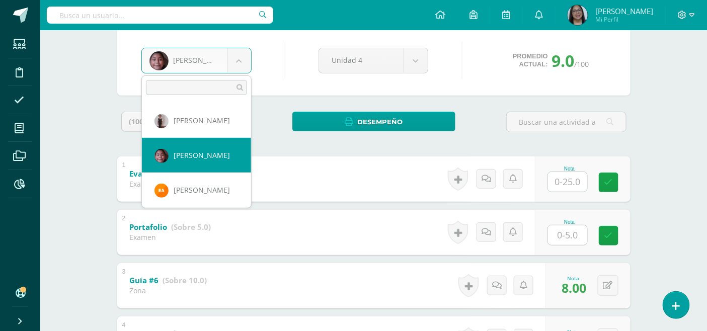
click at [241, 61] on body "Estudiantes Disciplina Asistencia Mis cursos Archivos Reportes Soporte Ayuda Re…" at bounding box center [353, 300] width 707 height 790
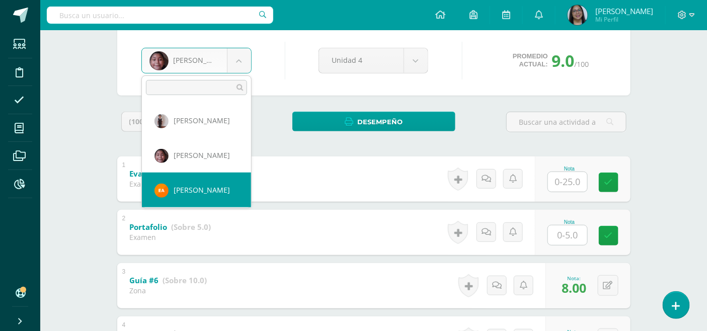
select select "1617"
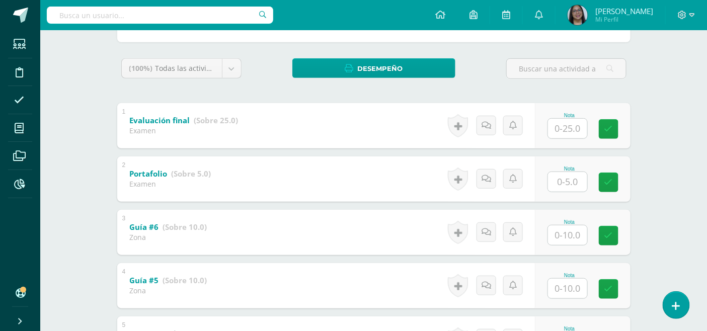
scroll to position [168, 0]
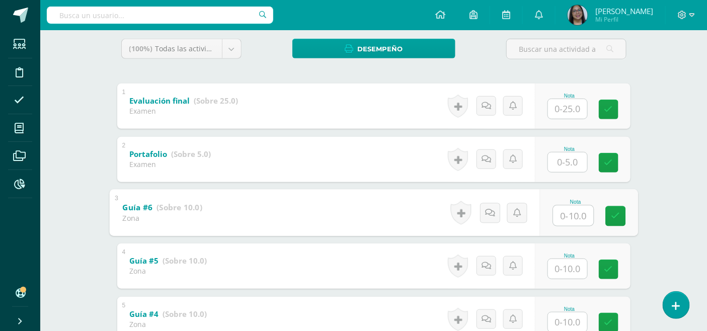
click at [572, 220] on input "text" at bounding box center [573, 215] width 40 height 20
type input "7"
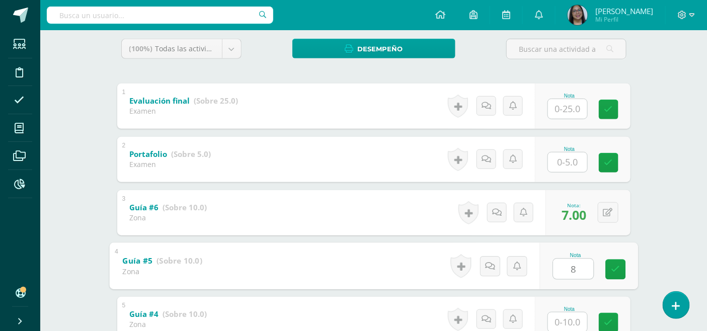
type input "8"
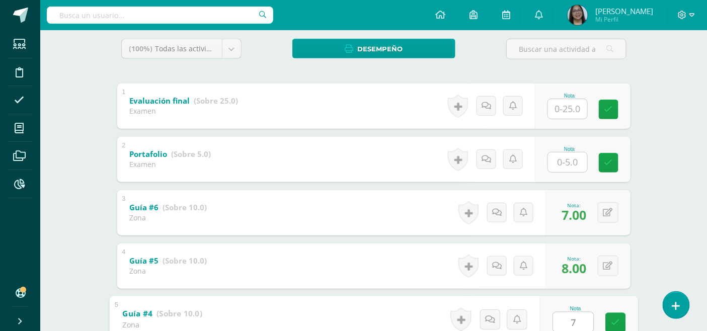
type input "7"
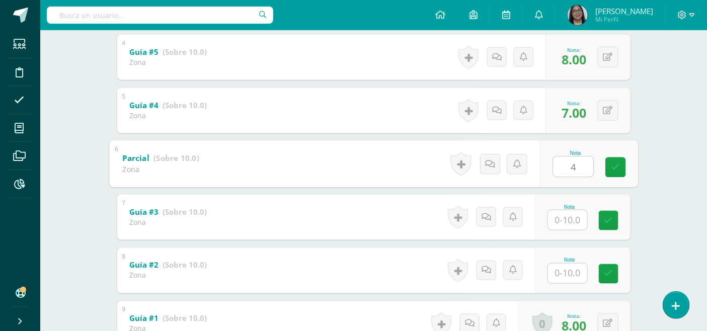
type input "4"
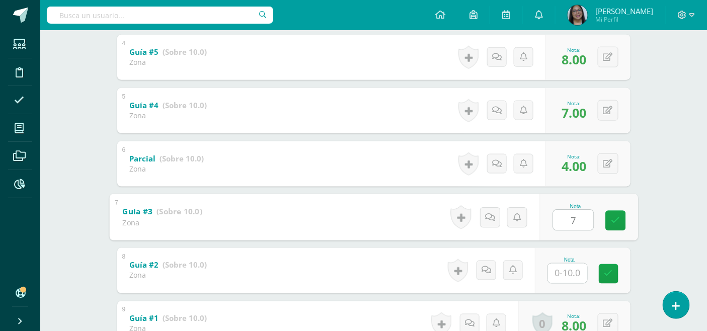
type input "7"
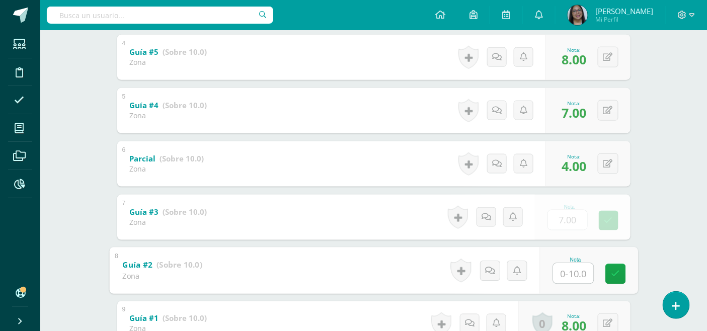
type input "8"
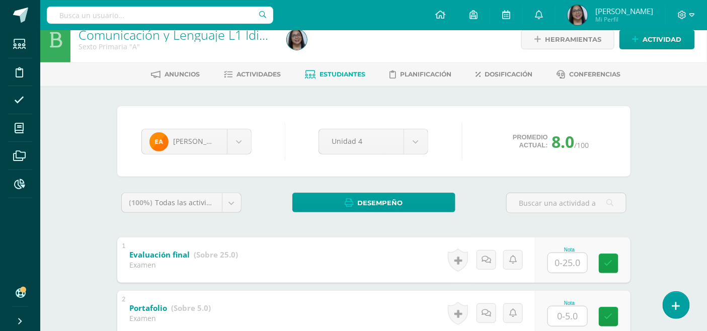
scroll to position [11, 0]
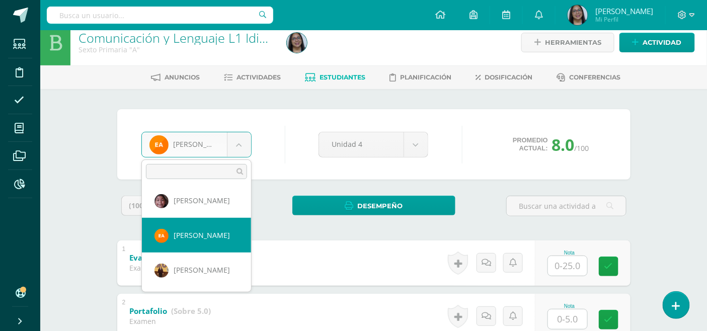
scroll to position [56, 0]
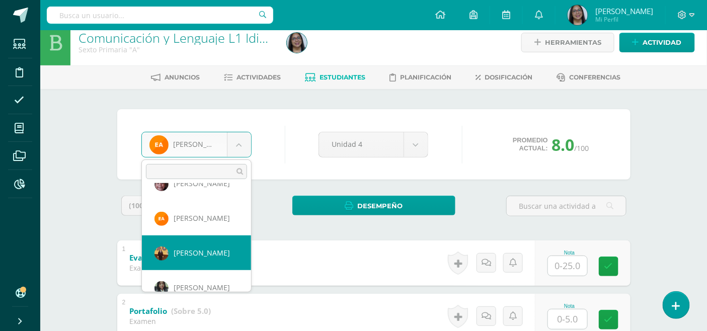
select select "52"
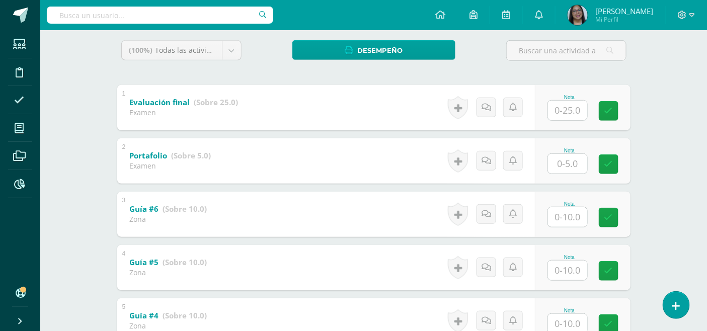
scroll to position [168, 0]
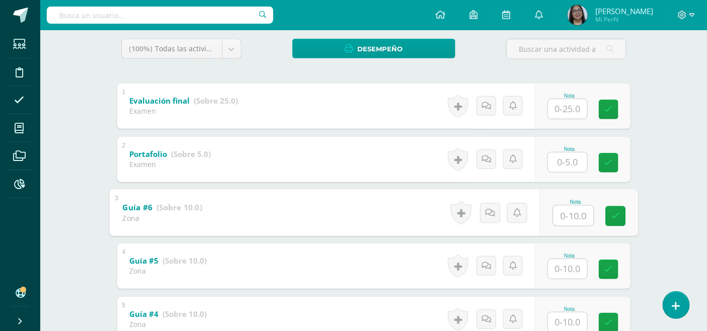
click at [560, 217] on input "text" at bounding box center [573, 215] width 40 height 20
type input "9"
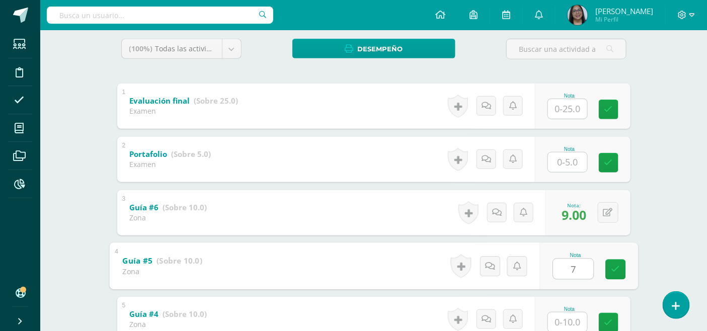
type input "7"
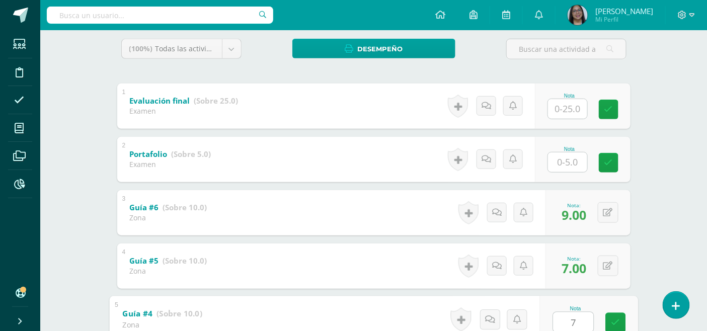
type input "7"
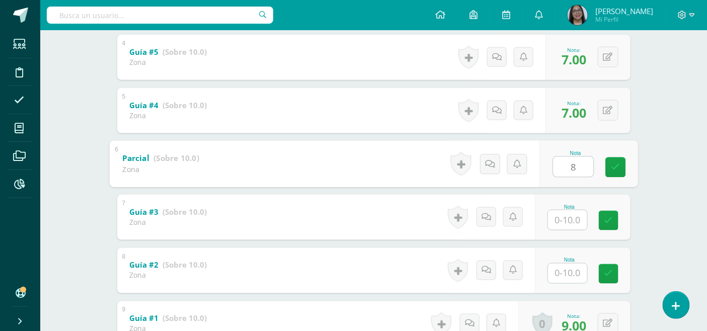
type input "8"
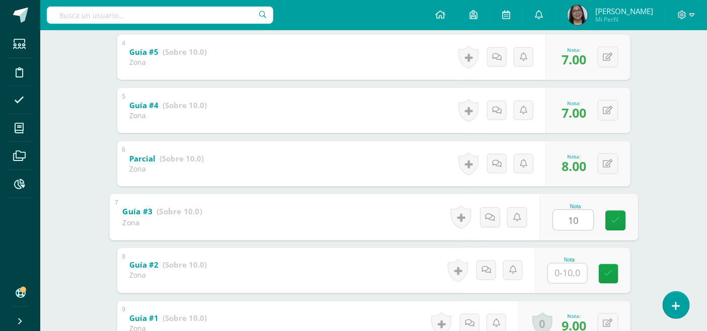
type input "10"
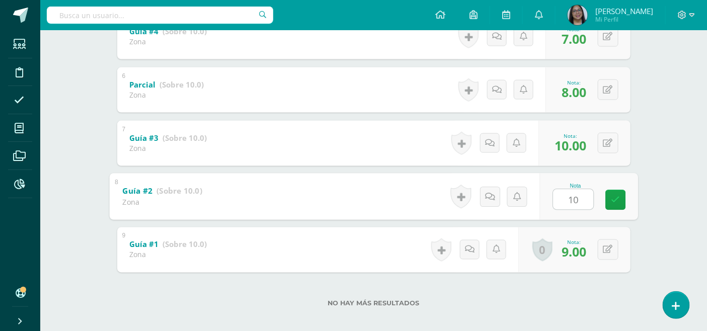
scroll to position [458, 0]
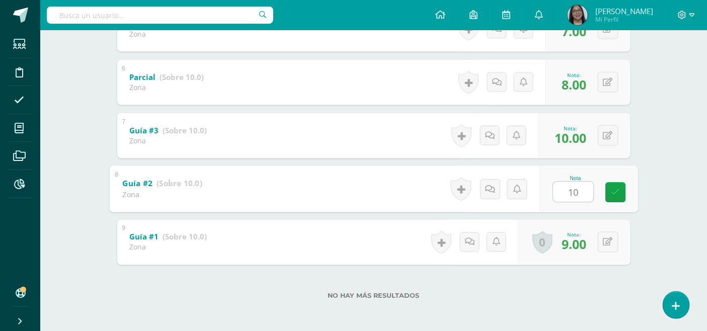
type input "10"
click at [617, 270] on div "No hay más resultados" at bounding box center [373, 288] width 513 height 47
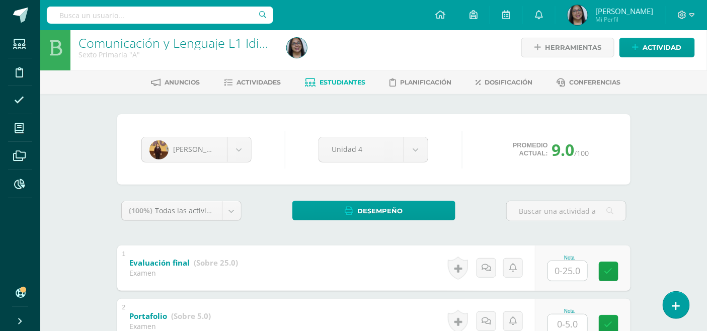
scroll to position [0, 0]
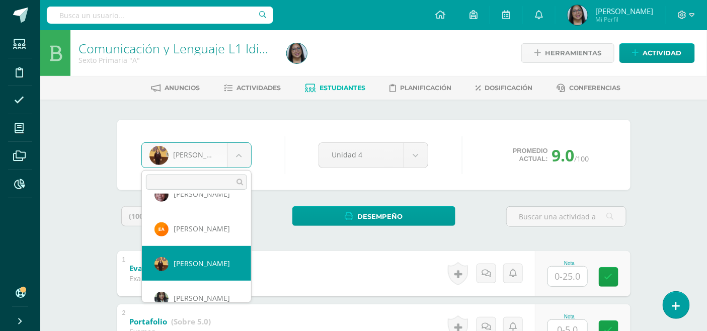
scroll to position [112, 0]
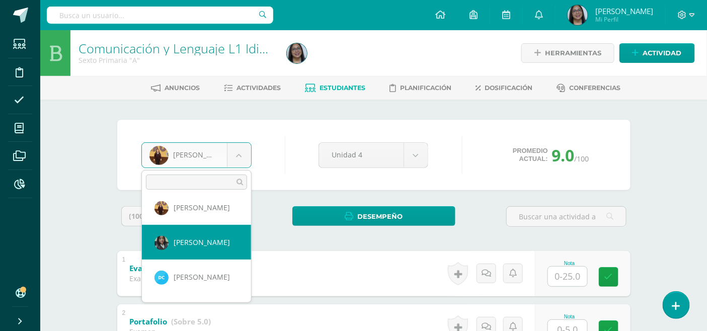
select select "1450"
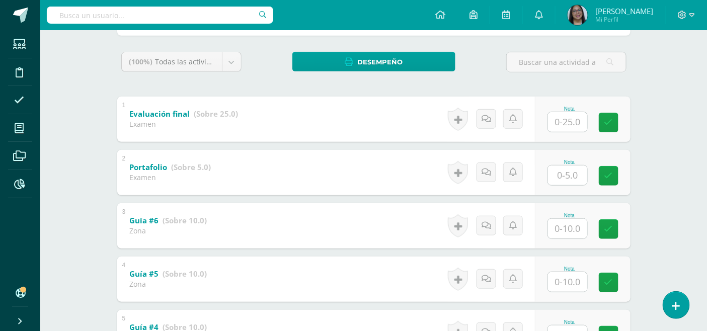
scroll to position [168, 0]
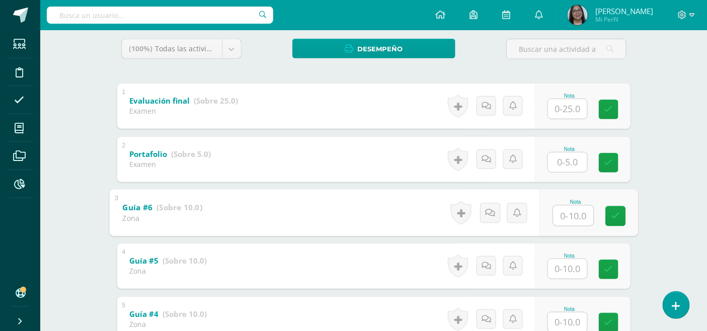
click at [571, 214] on input "text" at bounding box center [573, 215] width 40 height 20
type input "10"
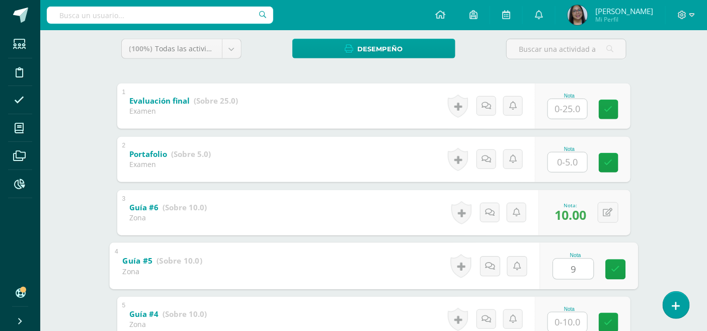
type input "9"
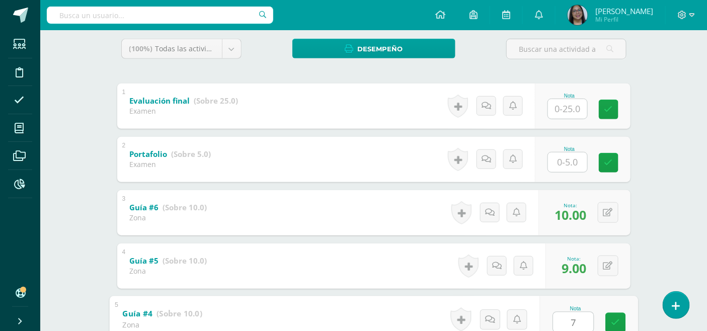
type input "7"
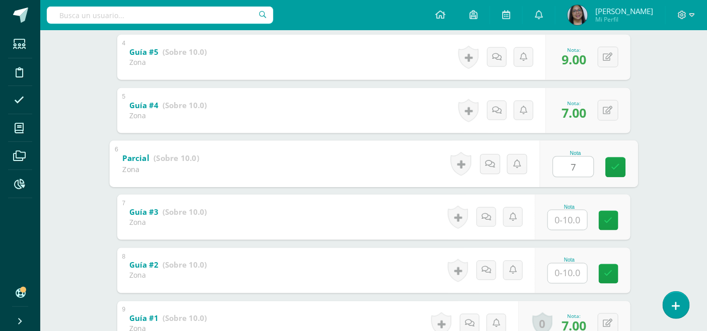
type input "7"
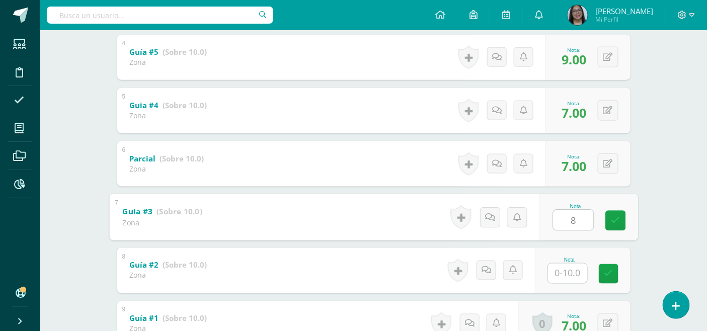
type input "8"
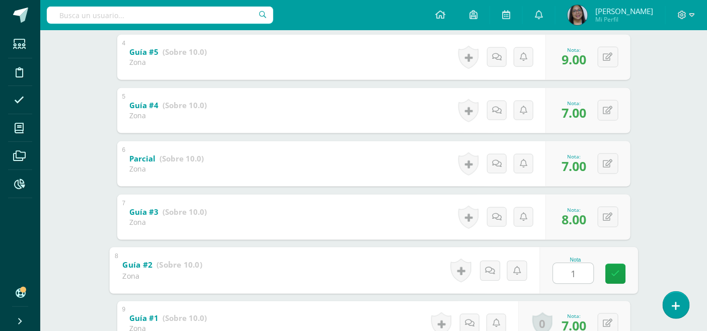
type input "10"
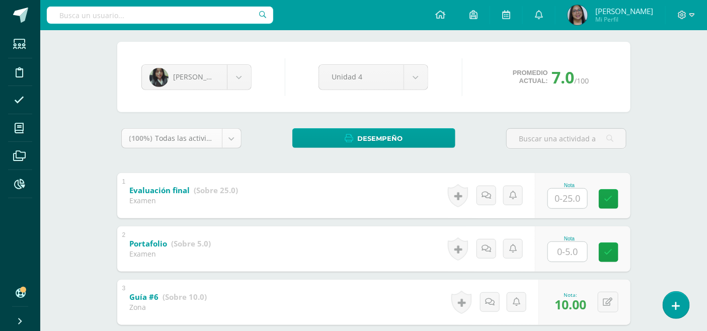
scroll to position [66, 0]
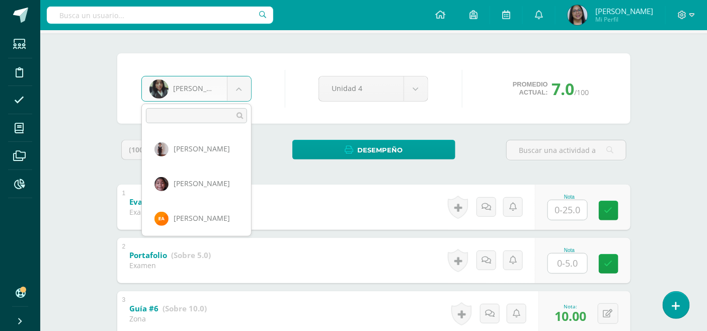
click at [237, 91] on body "Estudiantes Disciplina Asistencia Mis cursos Archivos Reportes Soporte Ayuda Re…" at bounding box center [353, 329] width 707 height 790
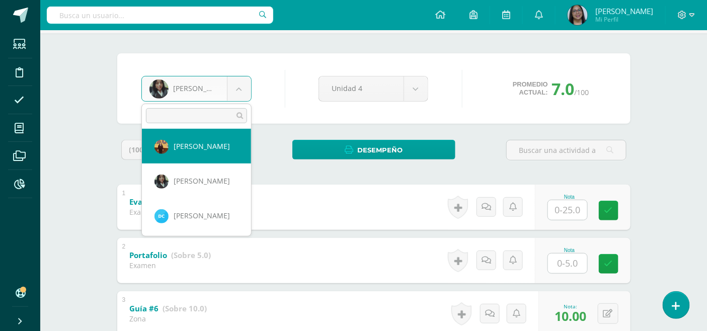
scroll to position [124, 0]
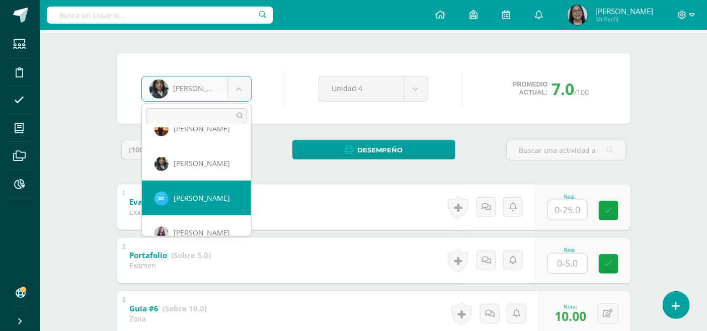
select select "1442"
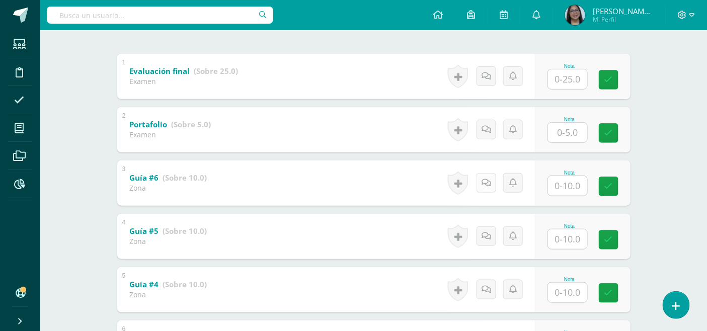
scroll to position [198, 0]
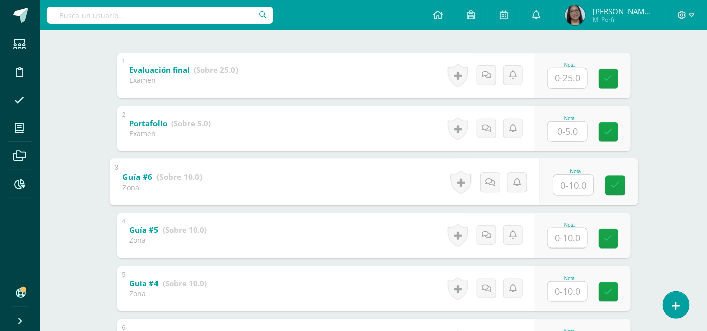
drag, startPoint x: 573, startPoint y: 183, endPoint x: 588, endPoint y: 176, distance: 16.7
click at [588, 176] on input "text" at bounding box center [573, 185] width 40 height 20
type input "9"
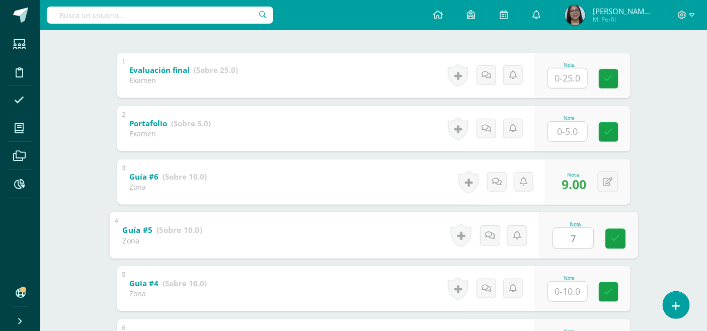
type input "7"
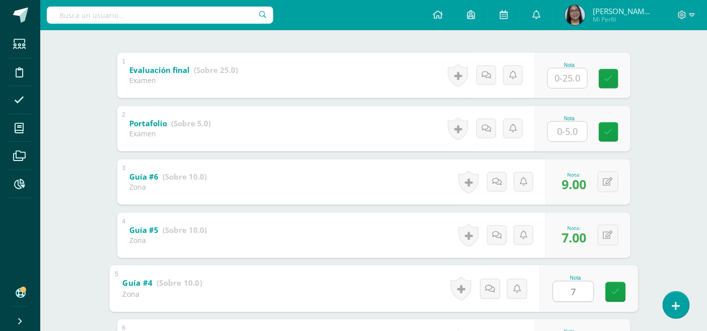
type input "7"
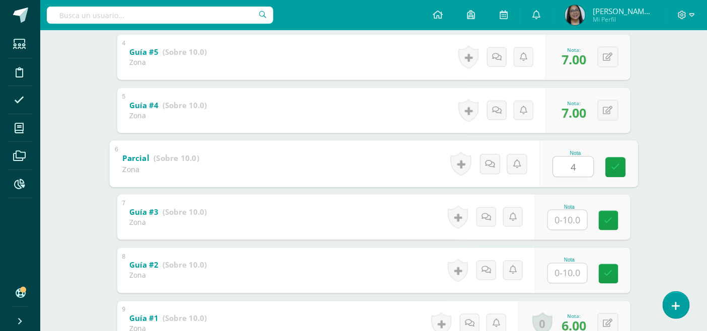
type input "4"
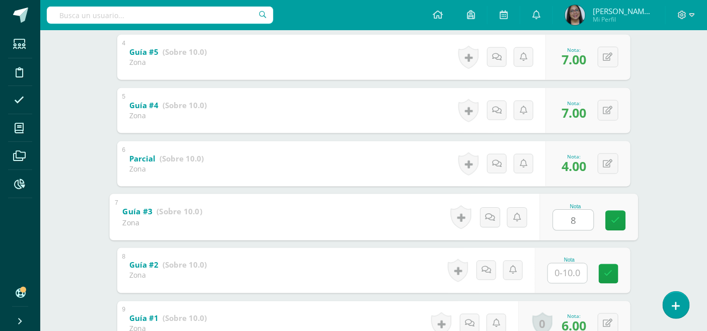
type input "8"
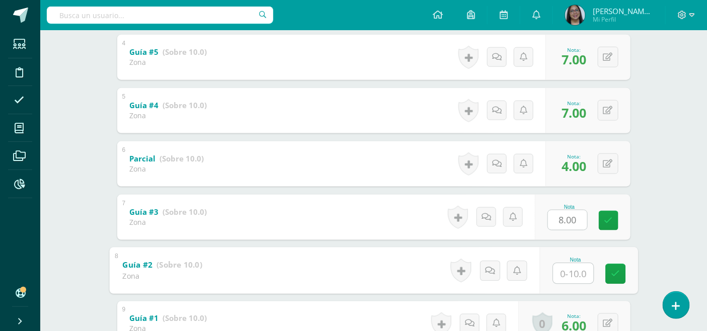
type input "7"
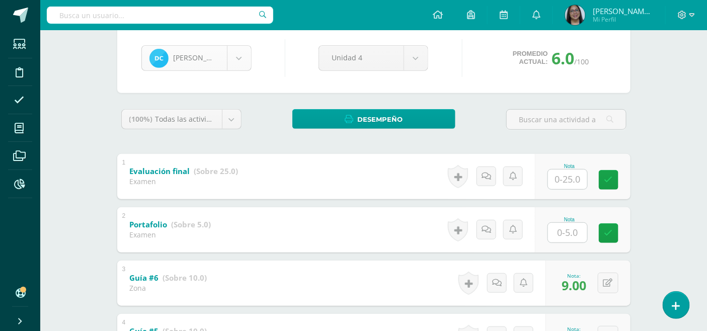
scroll to position [103, 0]
click at [238, 58] on body "Estudiantes Disciplina Asistencia Mis cursos Archivos Reportes Soporte Ayuda Re…" at bounding box center [353, 298] width 707 height 790
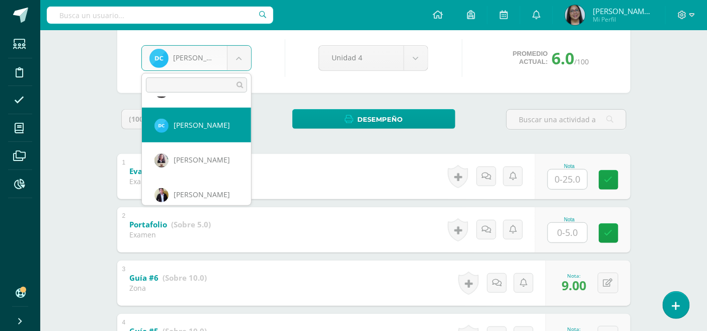
scroll to position [185, 0]
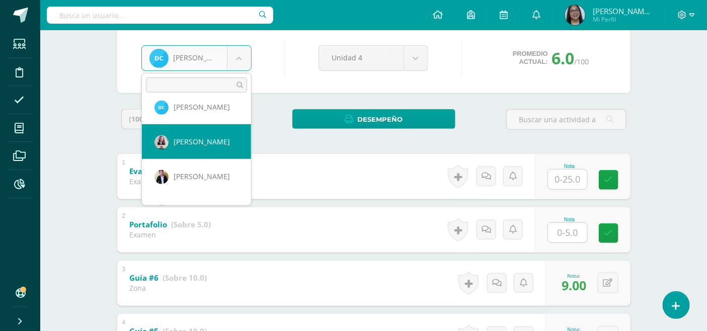
select select "1285"
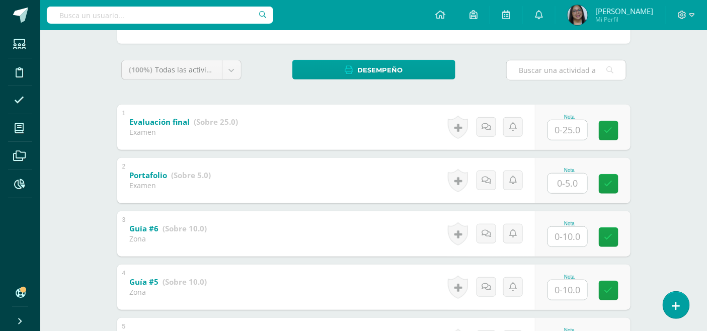
scroll to position [168, 0]
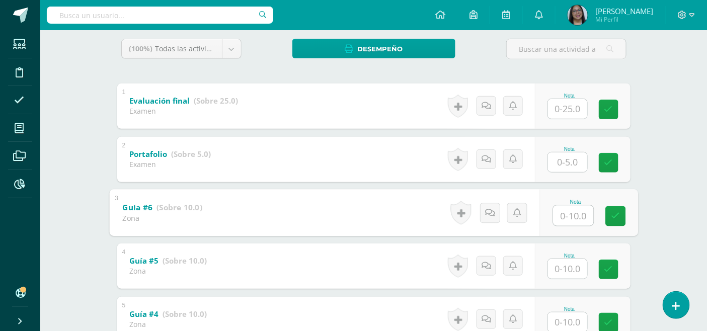
click at [551, 214] on div "Nota" at bounding box center [589, 212] width 98 height 47
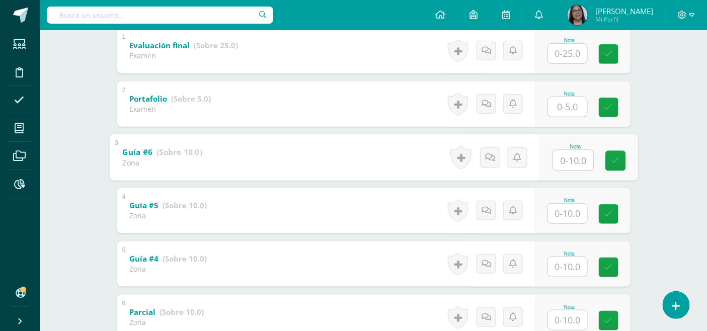
scroll to position [223, 0]
type input "8"
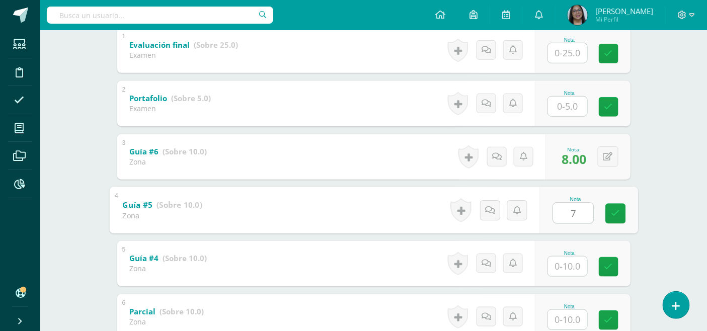
type input "7"
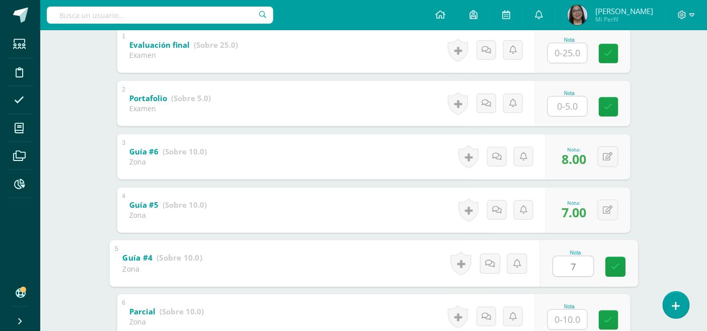
type input "7"
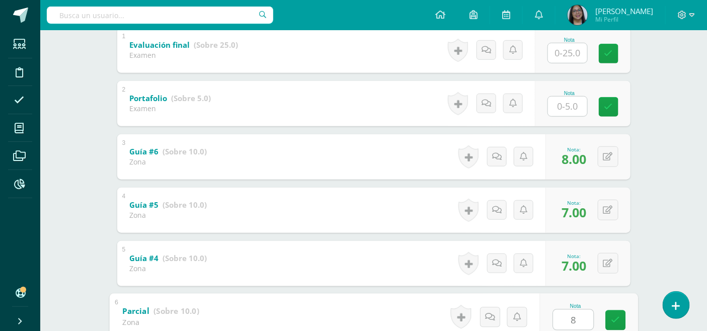
type input "8"
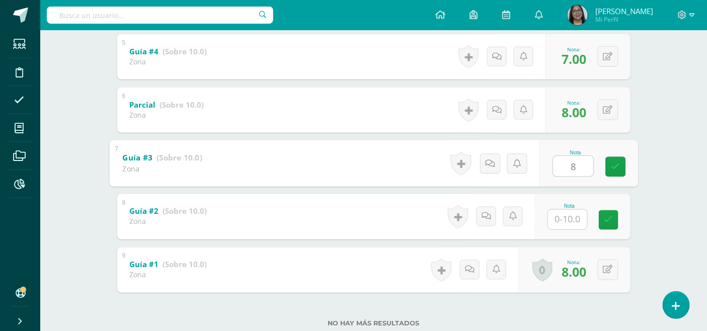
type input "8"
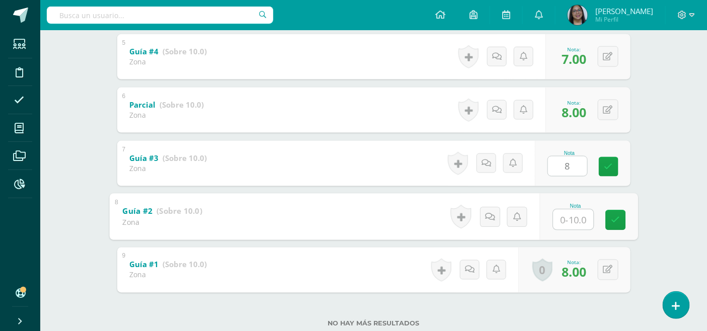
type input "9"
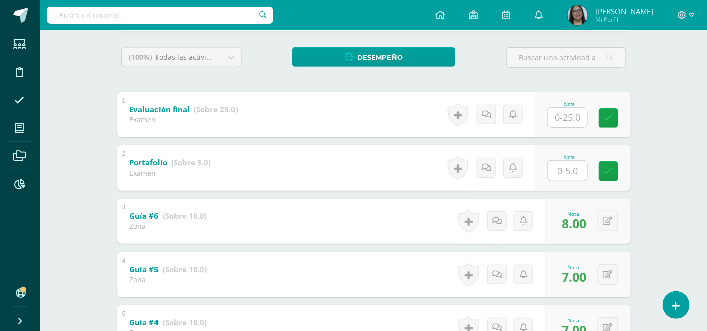
scroll to position [95, 0]
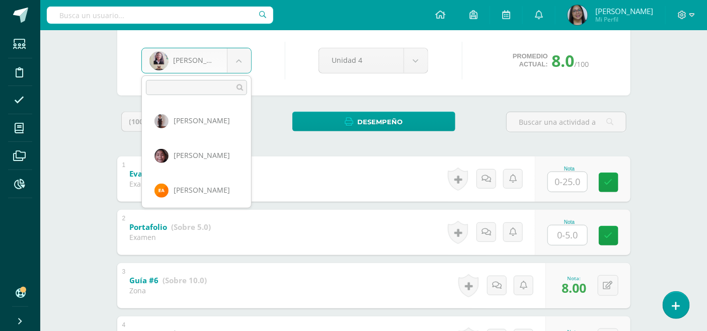
click at [240, 66] on body "Estudiantes Disciplina Asistencia Mis cursos Archivos Reportes Soporte Ayuda Re…" at bounding box center [353, 300] width 707 height 790
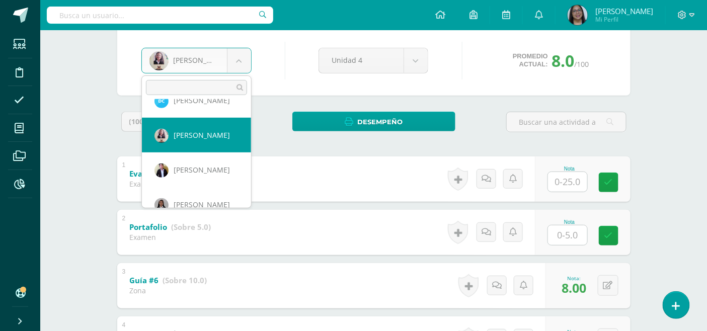
scroll to position [208, 0]
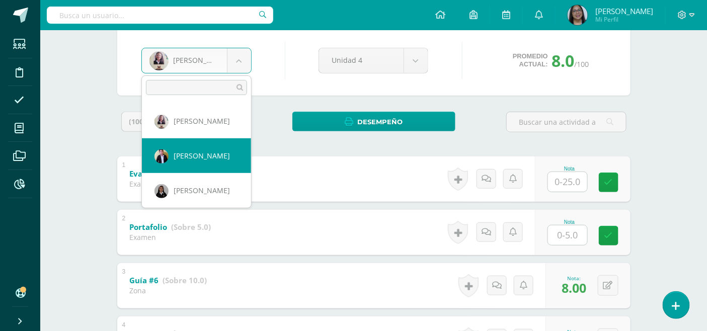
select select "835"
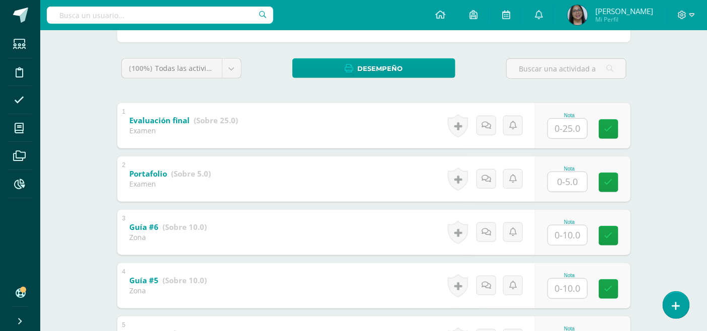
scroll to position [168, 0]
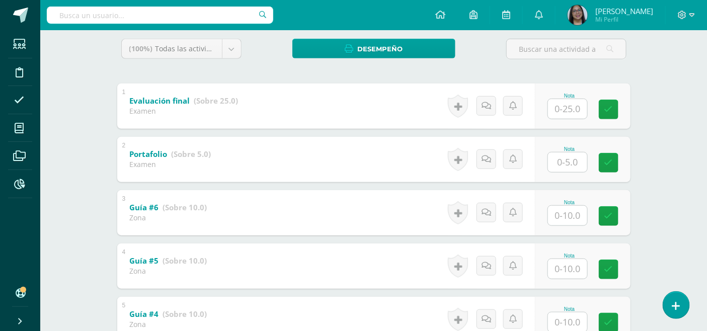
click at [546, 207] on div "Nota" at bounding box center [583, 212] width 96 height 45
click at [555, 214] on input "text" at bounding box center [573, 215] width 40 height 20
type input "7"
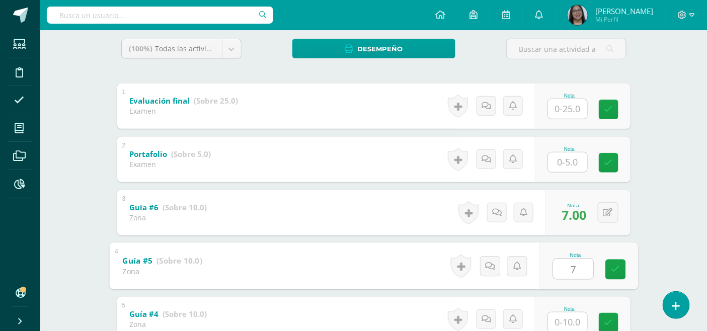
type input "7"
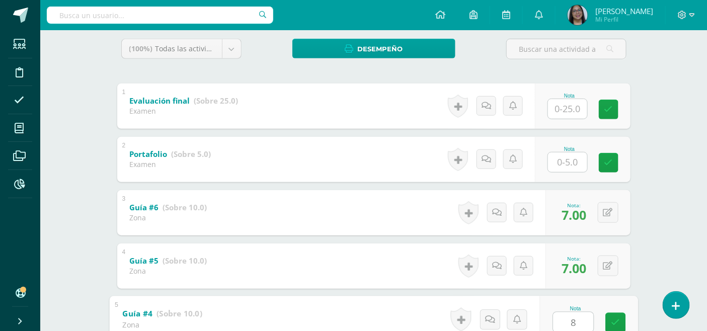
type input "8"
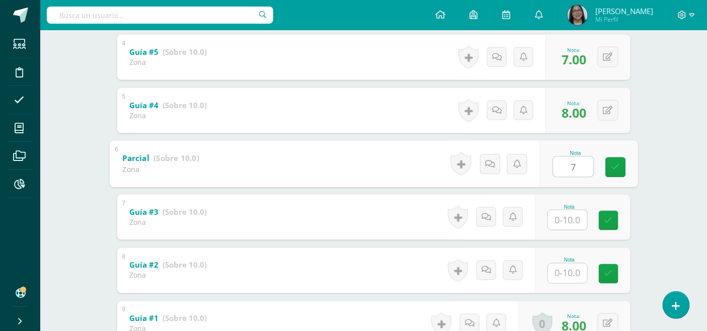
type input "7"
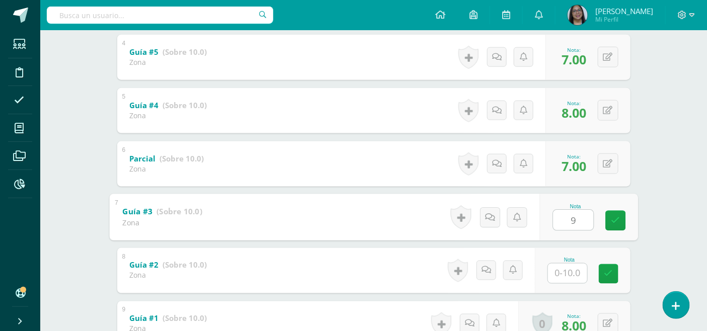
type input "9"
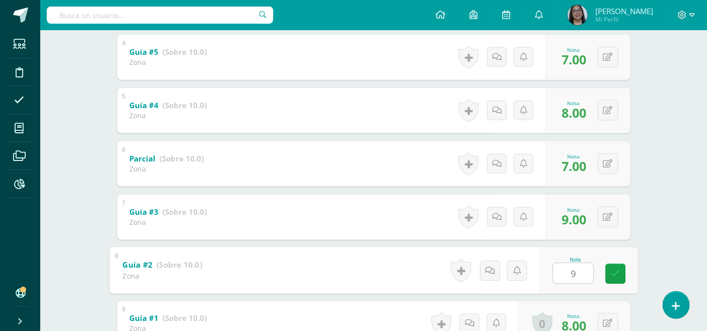
type input "98"
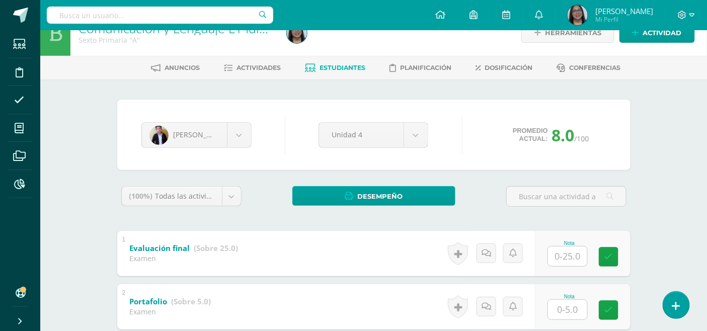
scroll to position [11, 0]
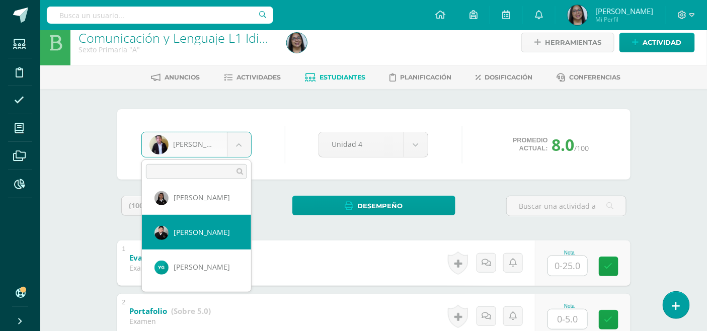
scroll to position [282, 0]
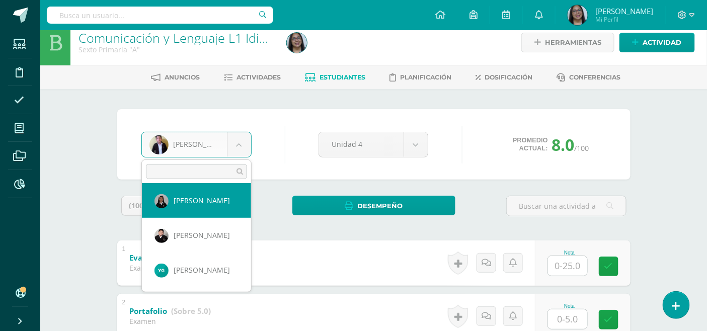
select select "831"
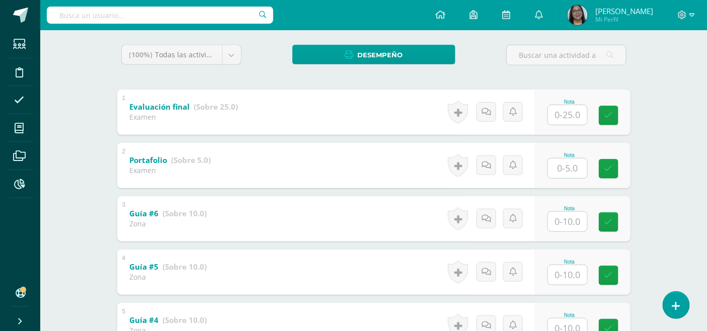
scroll to position [168, 0]
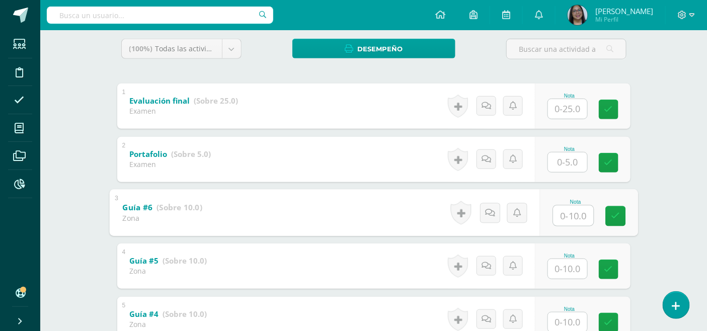
click at [568, 215] on input "text" at bounding box center [573, 215] width 40 height 20
type input "8"
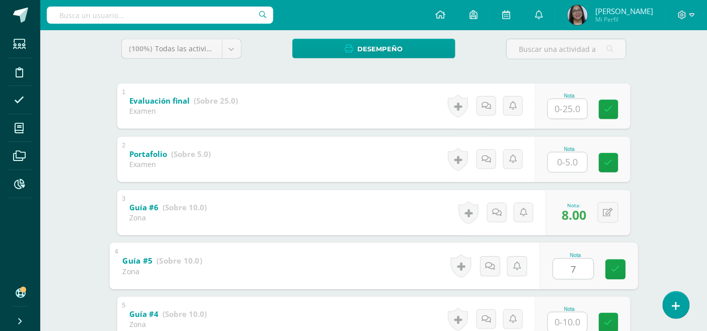
type input "7"
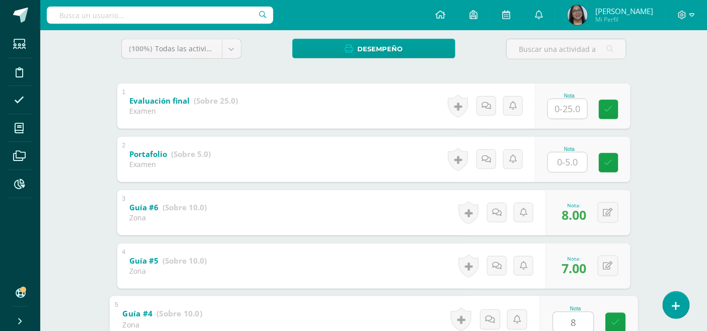
type input "8"
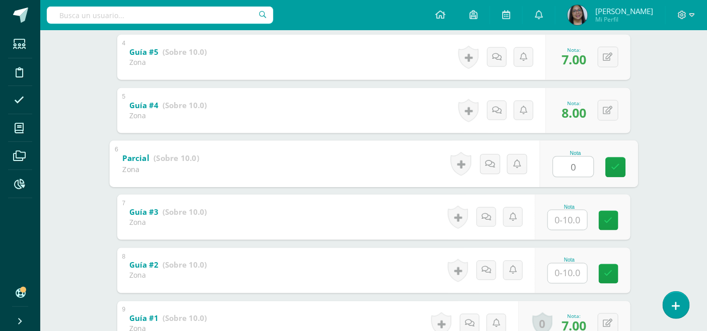
type input "0"
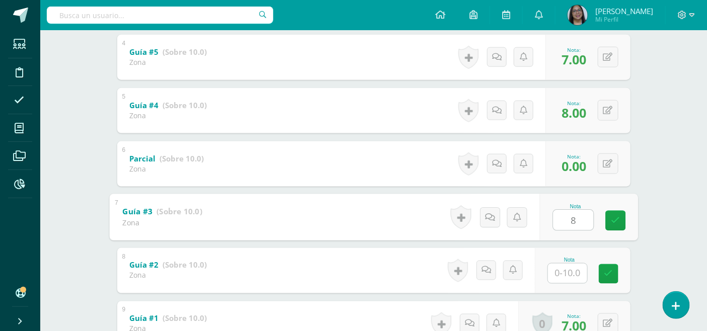
type input "8"
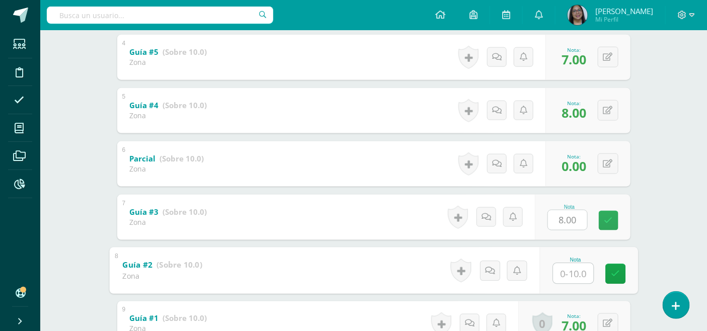
type input "5"
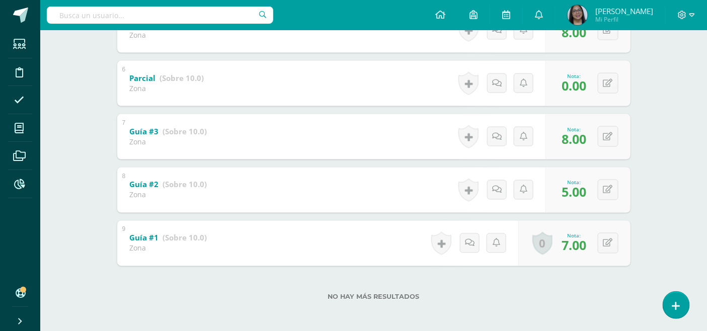
scroll to position [458, 0]
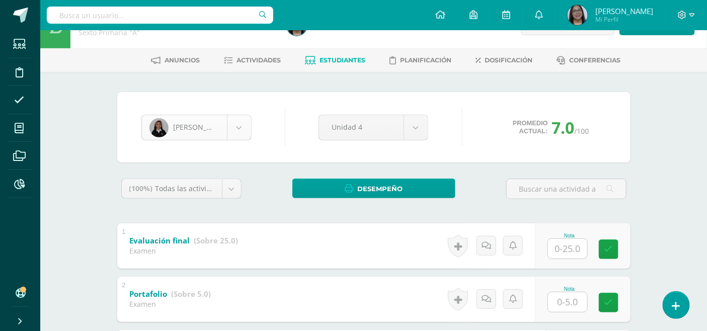
scroll to position [11, 0]
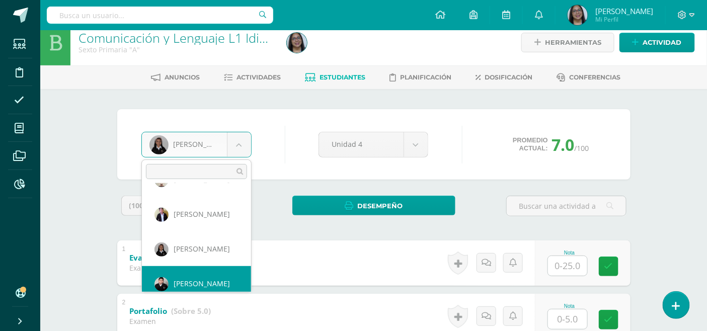
scroll to position [243, 0]
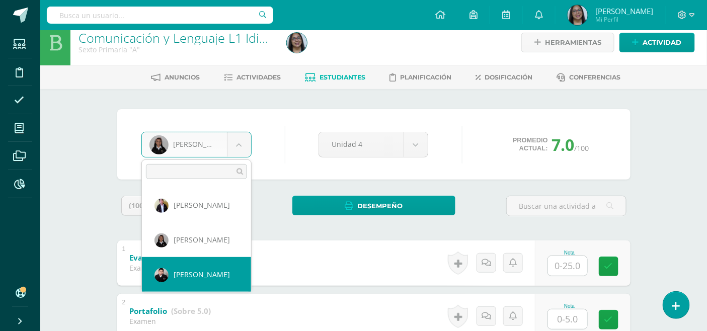
select select "1275"
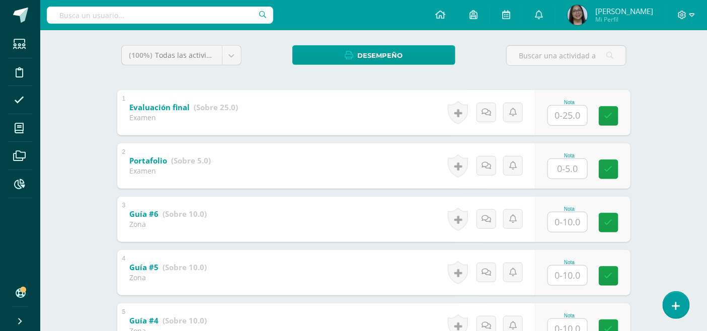
scroll to position [168, 0]
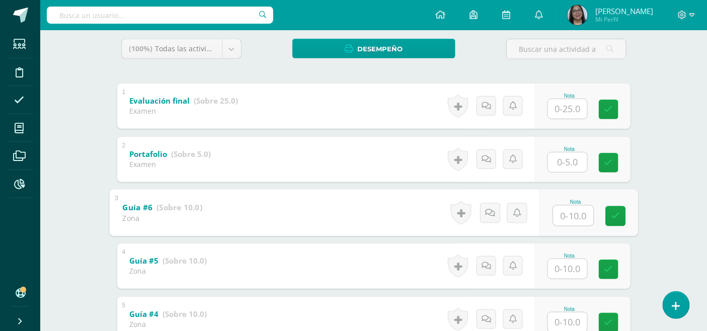
click at [566, 220] on input "text" at bounding box center [573, 215] width 40 height 20
type input "7"
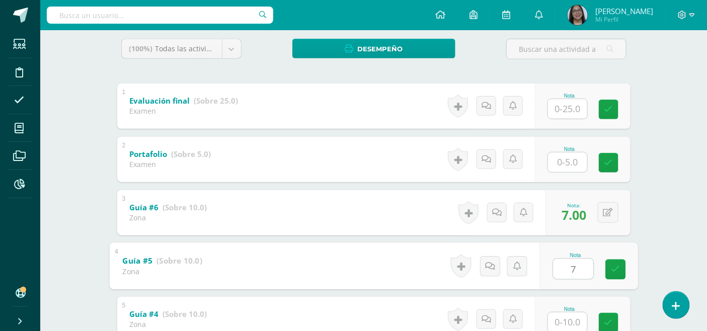
type input "7"
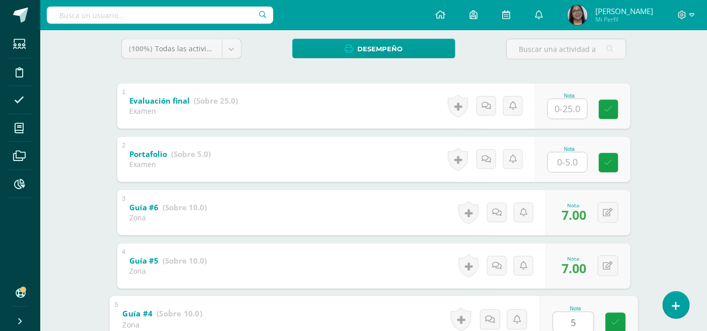
type input "5"
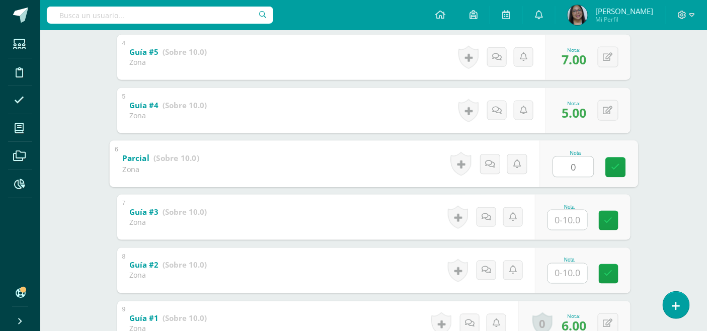
type input "0"
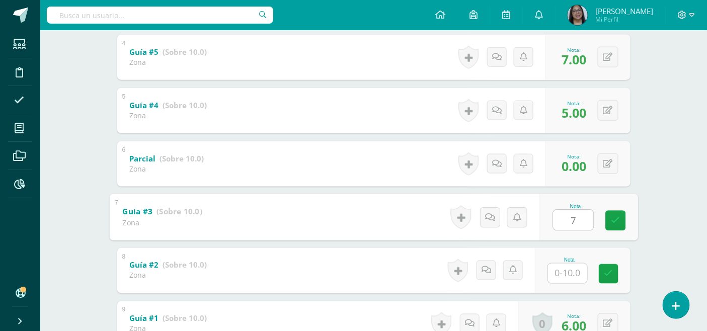
type input "7"
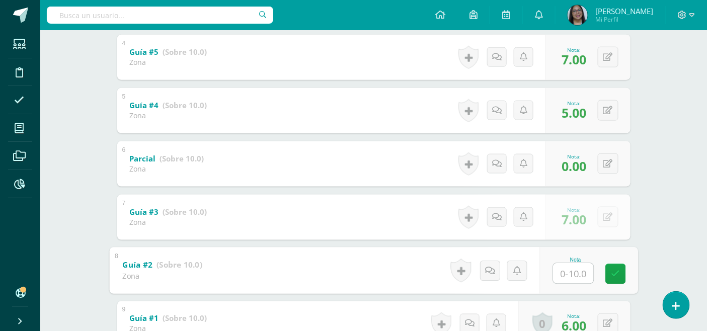
type input "7"
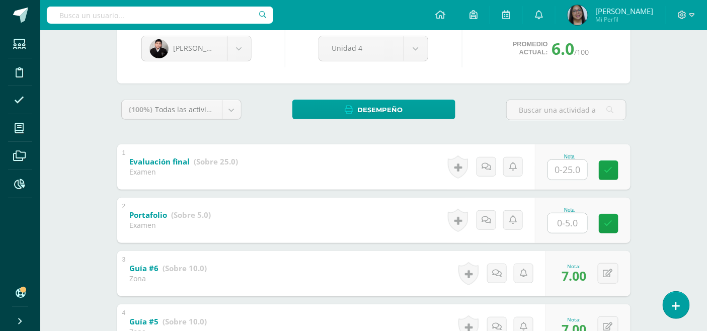
scroll to position [97, 0]
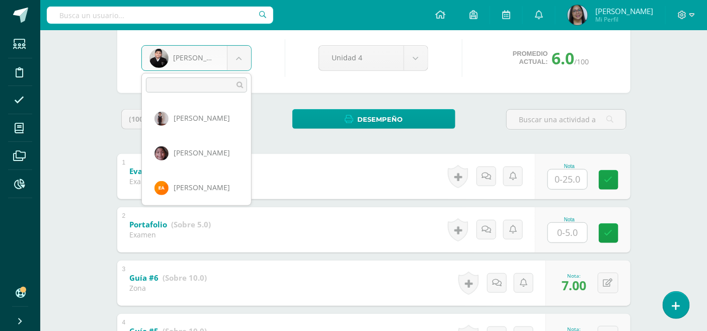
click at [240, 63] on body "Estudiantes Disciplina Asistencia Mis cursos Archivos Reportes Soporte Ayuda Re…" at bounding box center [353, 298] width 707 height 790
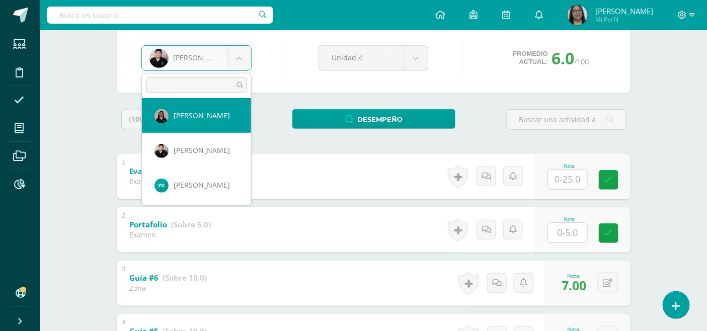
scroll to position [298, 0]
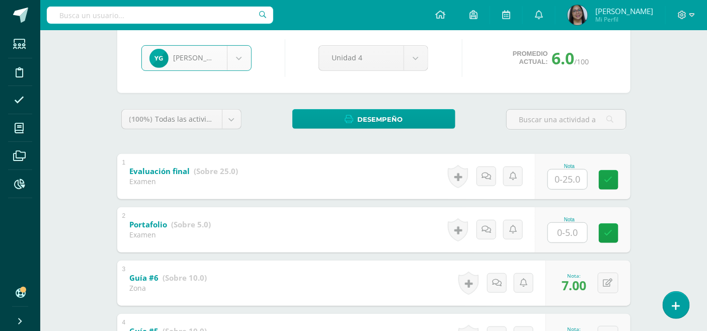
select select "1616"
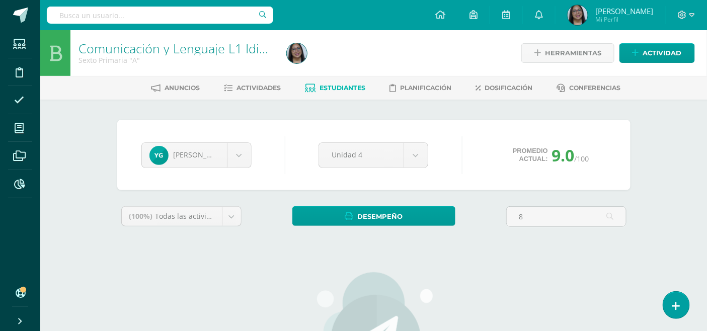
type input "8"
click at [436, 195] on div "[PERSON_NAME] [PERSON_NAME] [PERSON_NAME] [PERSON_NAME] [PERSON_NAME] [PERSON_N…" at bounding box center [373, 308] width 521 height 376
click at [529, 216] on input "8" at bounding box center [566, 217] width 119 height 20
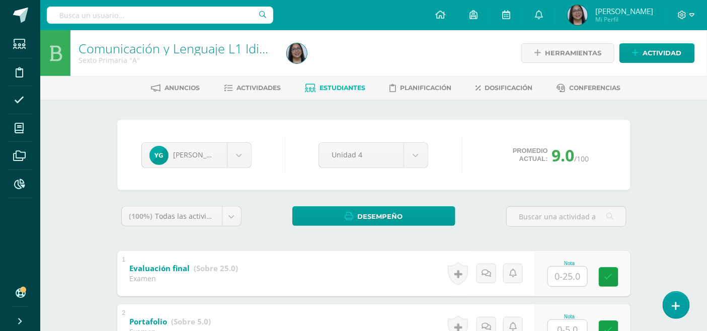
click at [494, 175] on div "[PERSON_NAME] [PERSON_NAME] [PERSON_NAME] [PERSON_NAME] [PERSON_NAME] [PERSON_N…" at bounding box center [373, 155] width 513 height 70
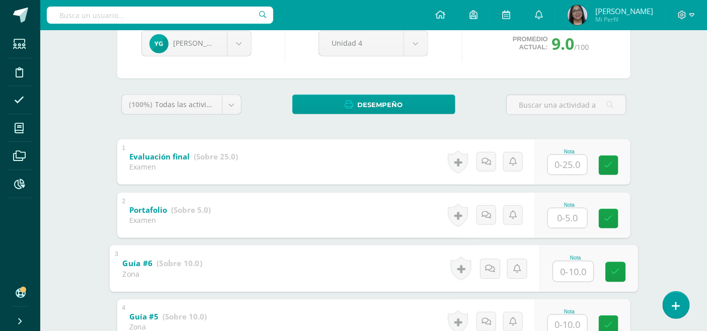
click at [572, 274] on input "text" at bounding box center [573, 271] width 40 height 20
type input "8"
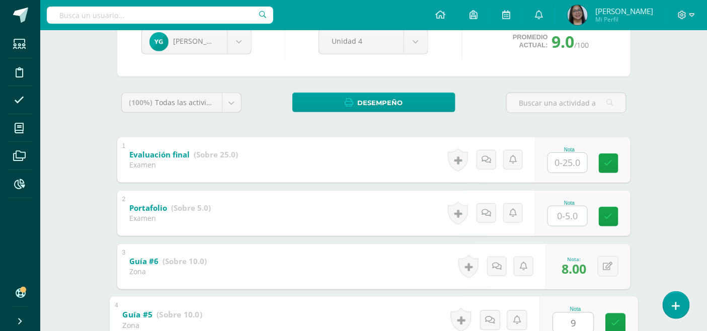
type input "9"
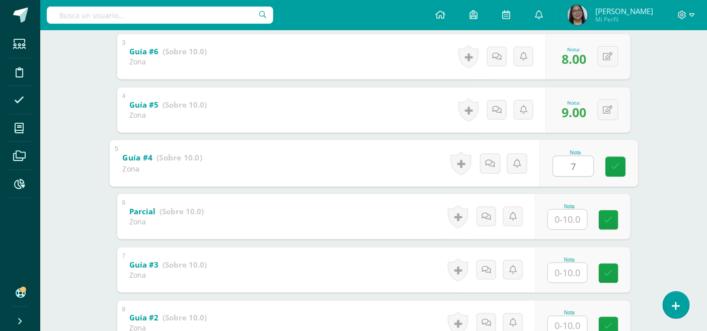
type input "7"
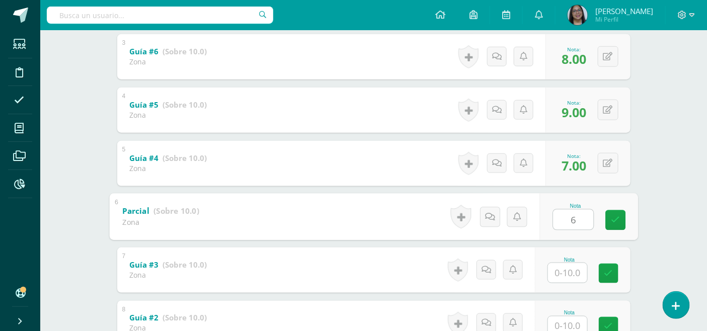
type input "6"
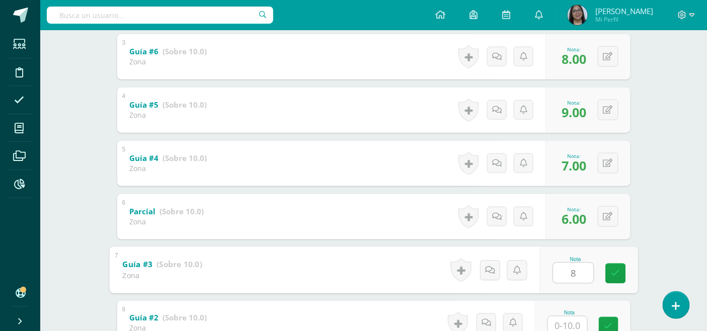
type input "8"
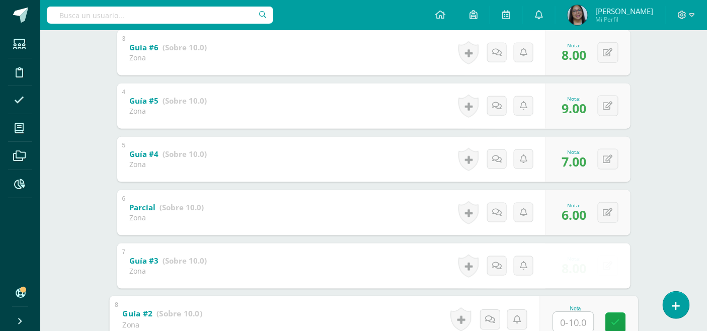
type input "9"
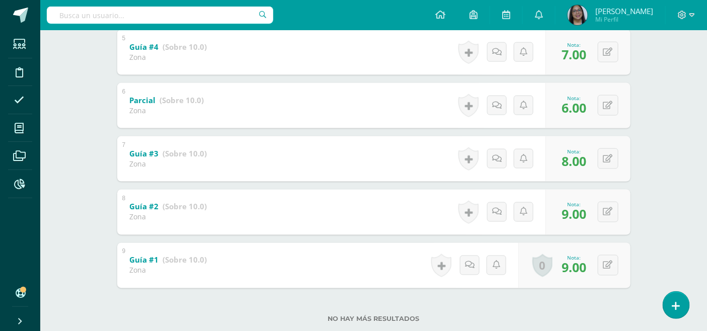
scroll to position [439, 0]
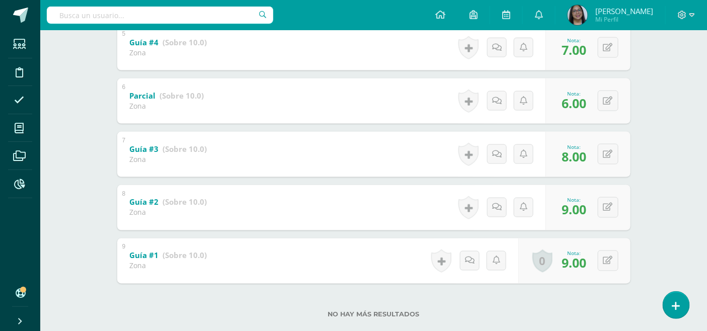
click at [552, 283] on div "0 Logros Logros obtenidos Aún no hay logros agregados Nota: 9.00" at bounding box center [574, 261] width 112 height 45
click at [566, 263] on span "9.00" at bounding box center [574, 263] width 25 height 17
click at [545, 264] on link "0" at bounding box center [547, 261] width 21 height 24
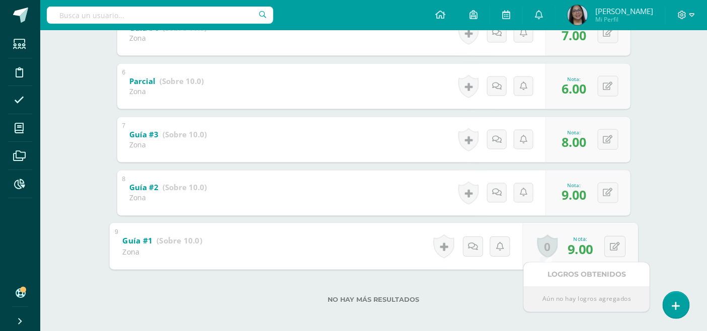
scroll to position [458, 0]
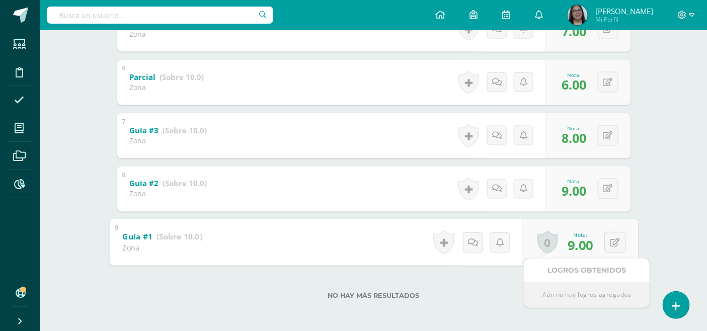
click at [587, 244] on div "Nota: 9.00" at bounding box center [581, 243] width 34 height 22
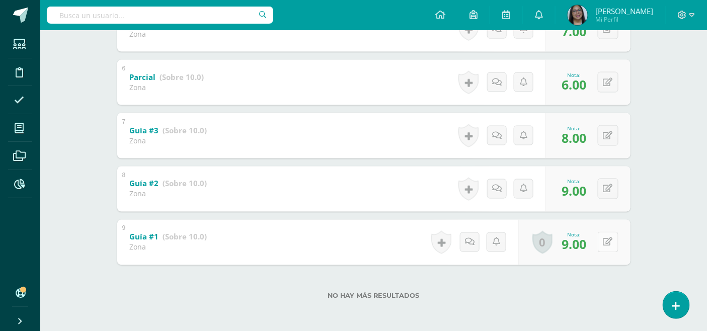
click at [611, 242] on icon at bounding box center [608, 242] width 10 height 9
type input "9"
click at [544, 240] on link "0" at bounding box center [547, 243] width 21 height 24
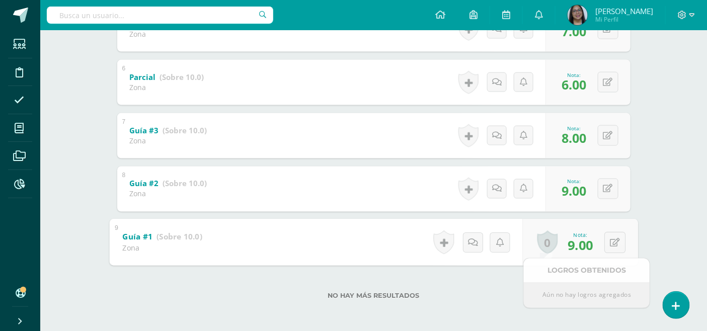
click at [167, 239] on strong "(Sobre 10.0)" at bounding box center [180, 237] width 46 height 11
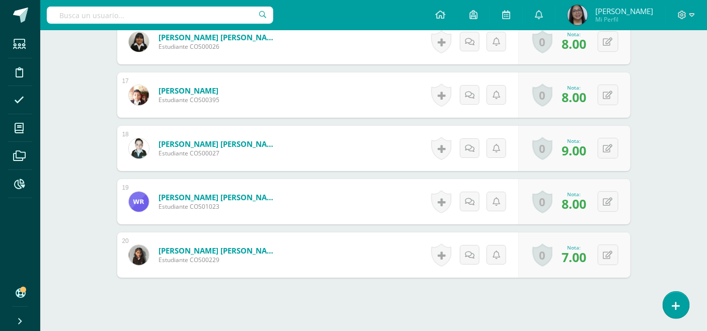
scroll to position [1169, 0]
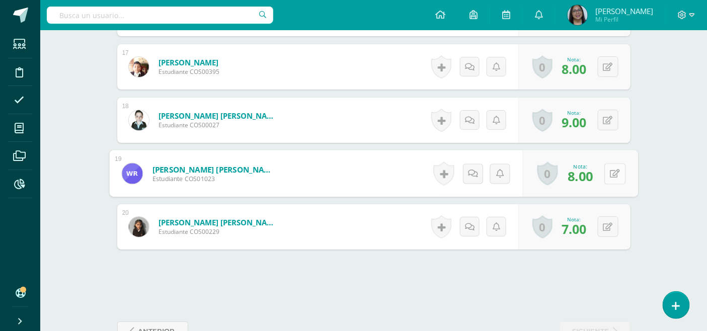
click at [611, 172] on icon at bounding box center [615, 173] width 10 height 9
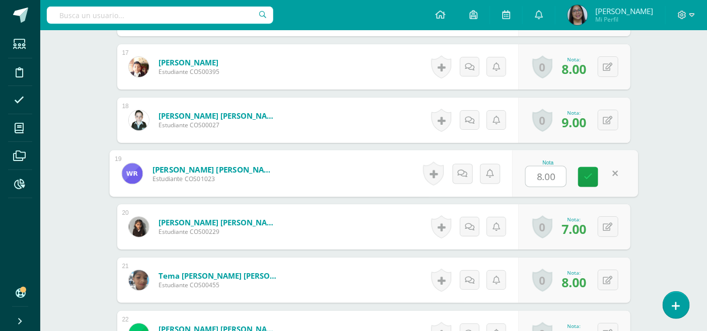
scroll to position [1169, 0]
click at [583, 174] on link at bounding box center [588, 177] width 20 height 20
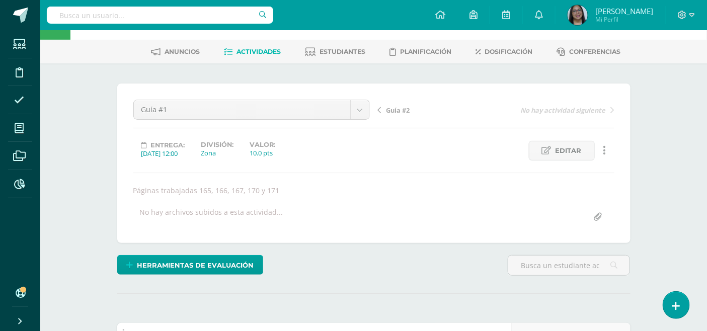
scroll to position [14, 0]
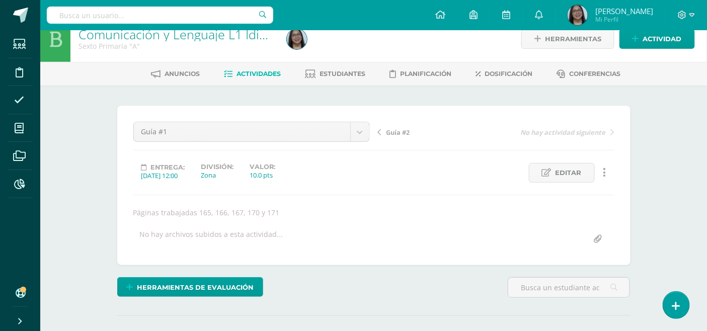
click at [387, 132] on span "Guía #2" at bounding box center [399, 132] width 24 height 9
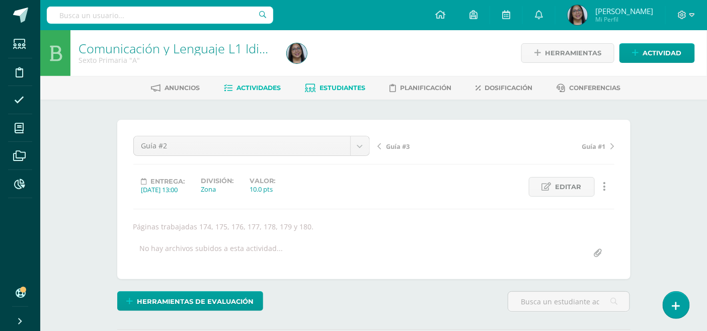
scroll to position [1, 0]
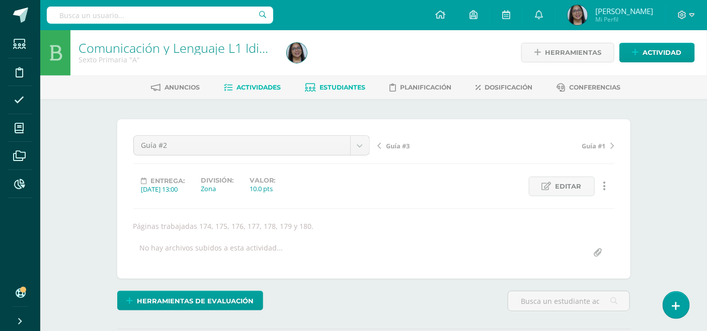
click at [330, 89] on span "Estudiantes" at bounding box center [343, 88] width 46 height 8
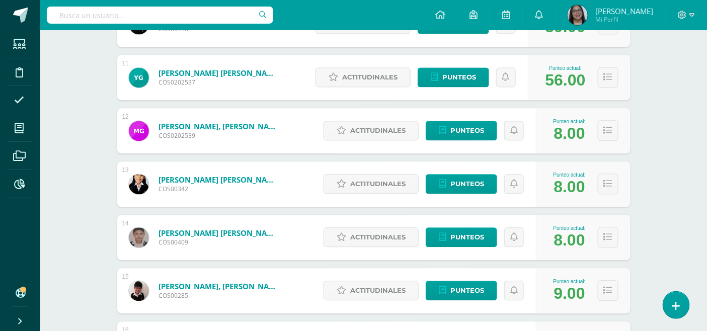
scroll to position [699, 0]
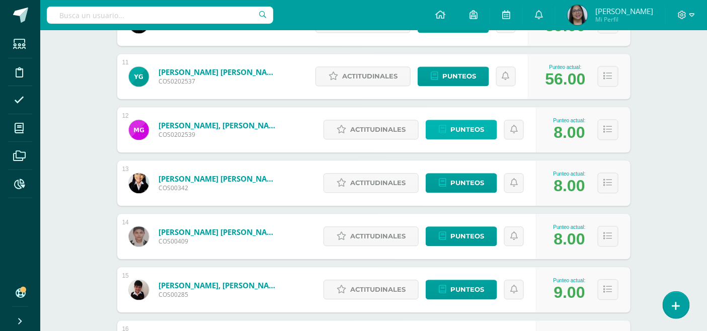
click at [438, 121] on link "Punteos" at bounding box center [461, 130] width 71 height 20
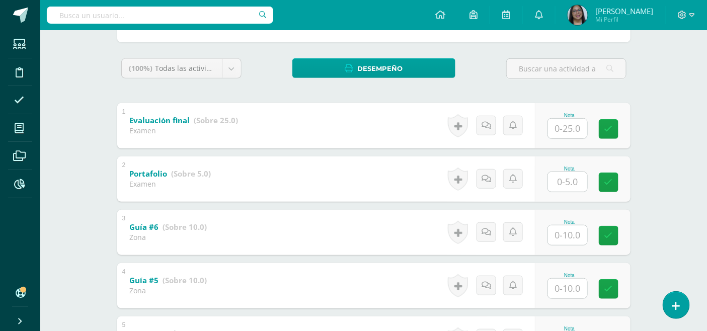
scroll to position [168, 0]
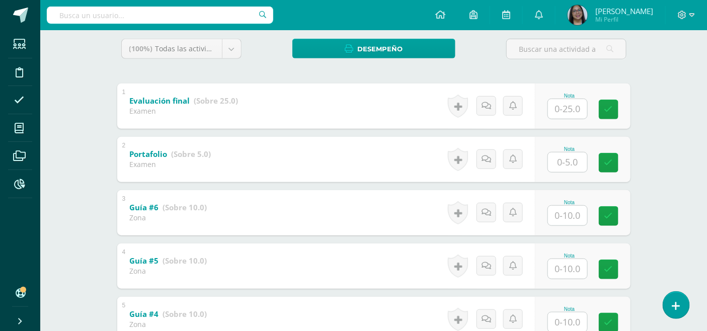
click at [568, 213] on input "text" at bounding box center [567, 216] width 39 height 20
type input "8"
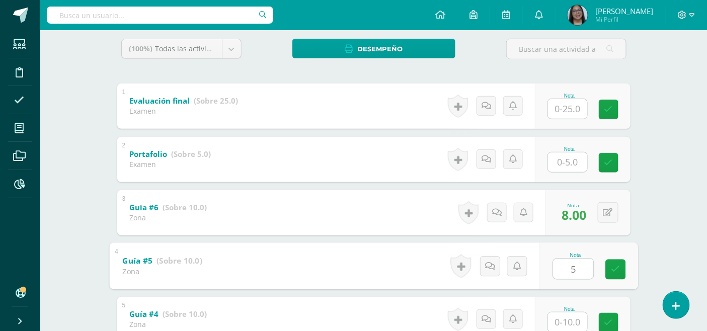
type input "5"
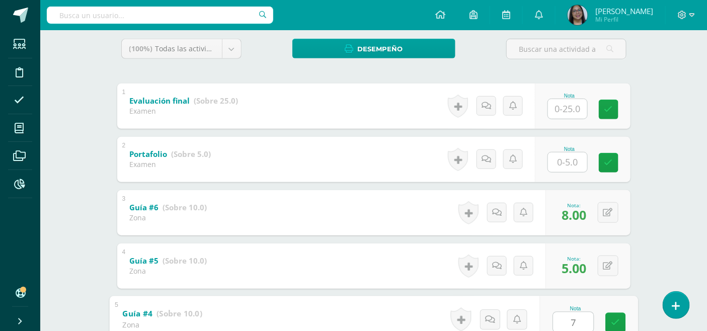
type input "7"
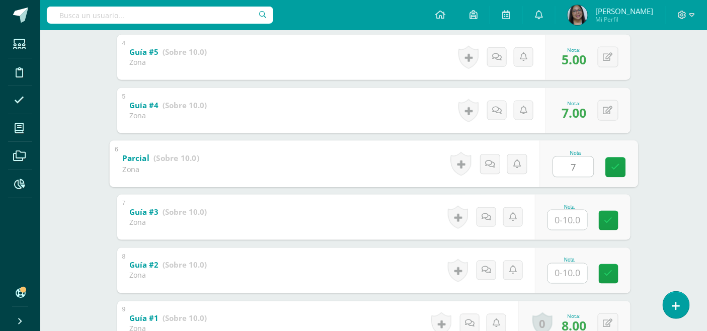
type input "7"
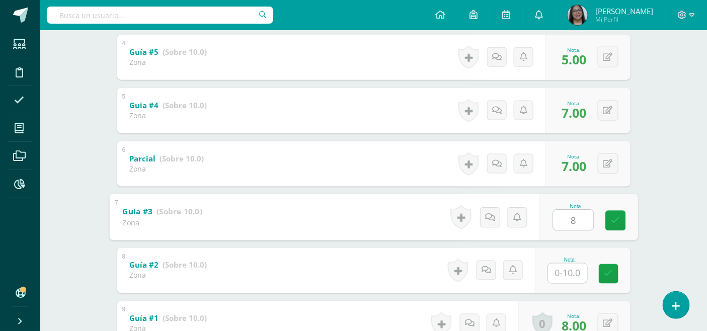
type input "8"
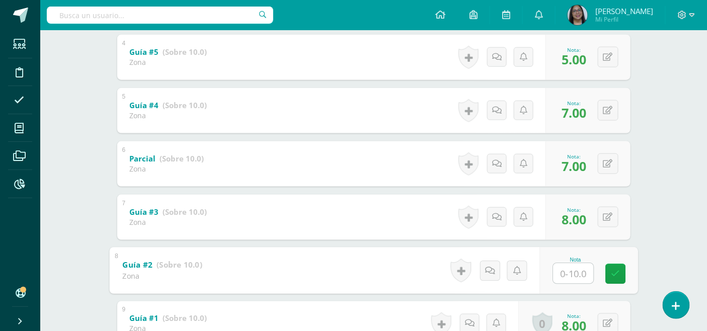
type input "7"
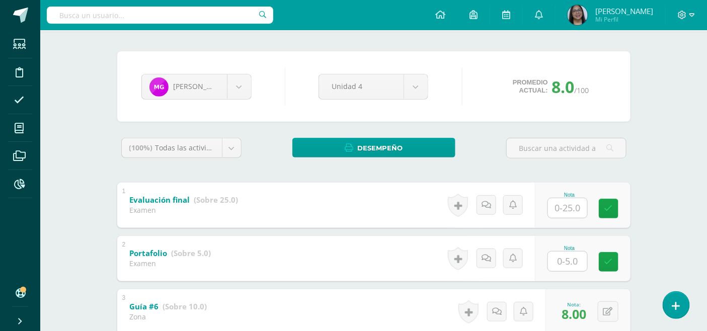
scroll to position [66, 0]
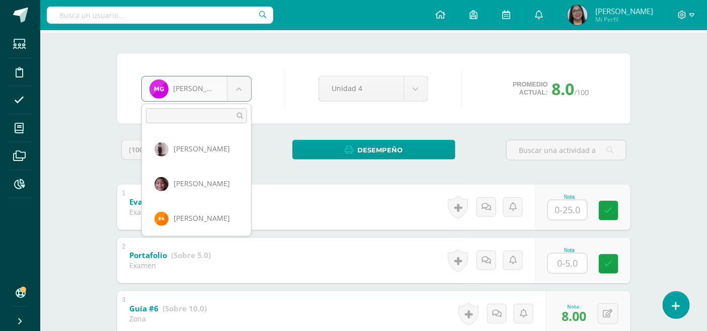
click at [249, 94] on body "Estudiantes Disciplina Asistencia Mis cursos Archivos Reportes Soporte Ayuda Re…" at bounding box center [353, 329] width 707 height 790
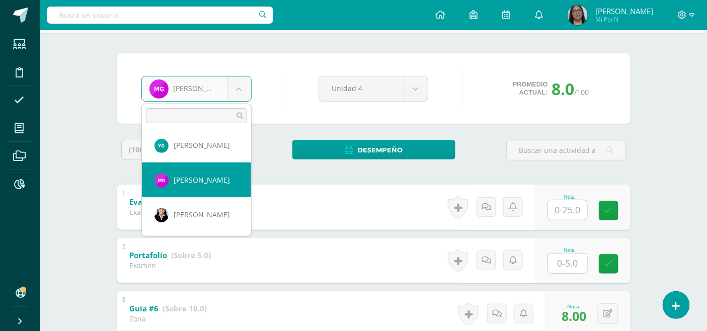
scroll to position [368, 0]
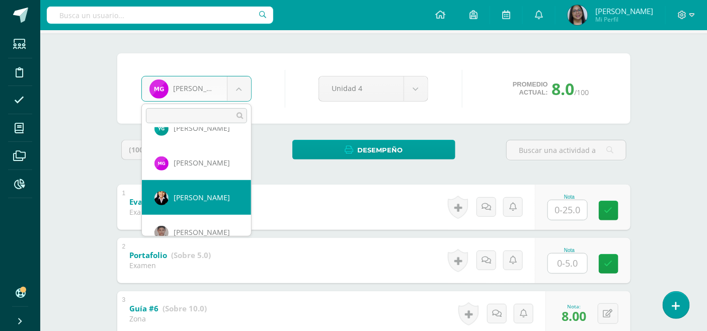
select select "829"
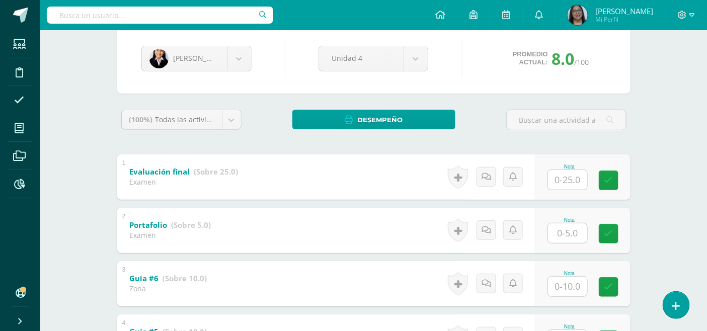
scroll to position [112, 0]
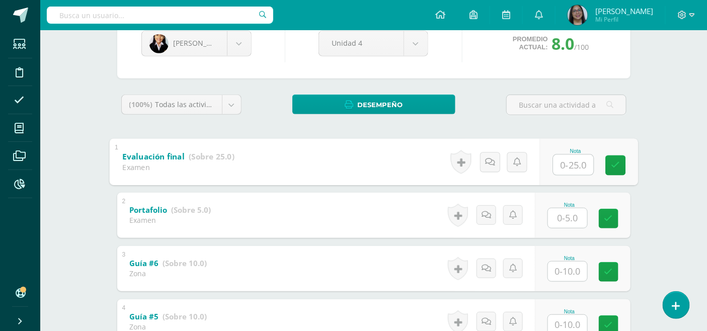
click at [562, 161] on input "text" at bounding box center [573, 165] width 40 height 20
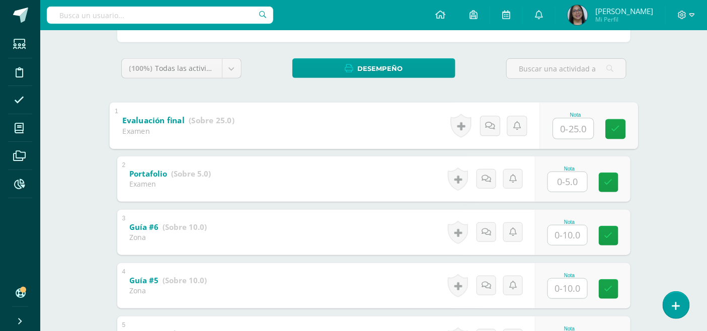
scroll to position [168, 0]
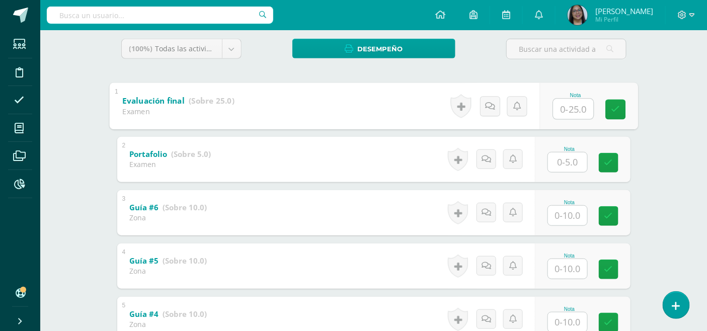
click at [562, 214] on input "text" at bounding box center [567, 216] width 39 height 20
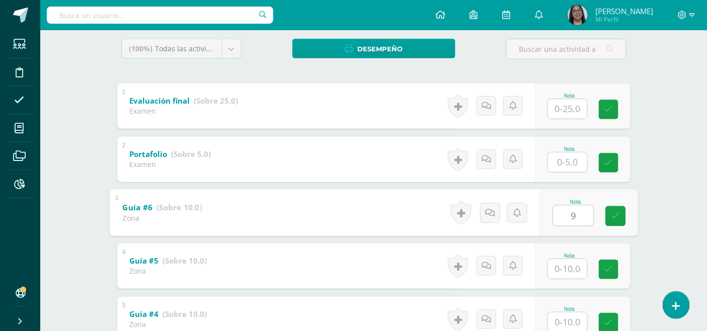
type input "9"
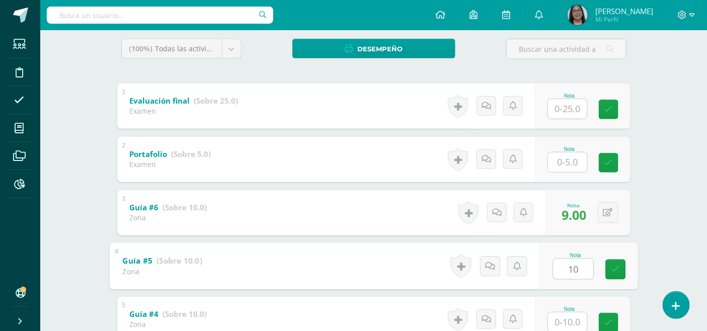
type input "10"
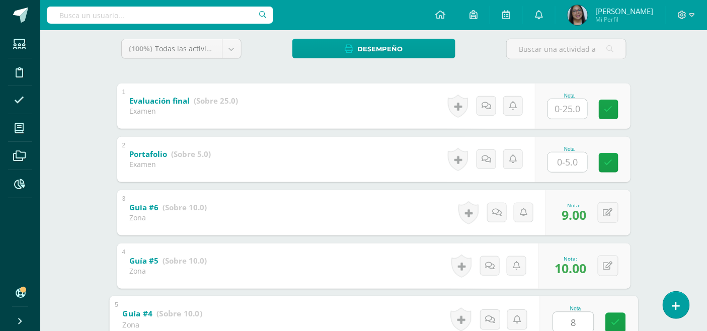
type input "8"
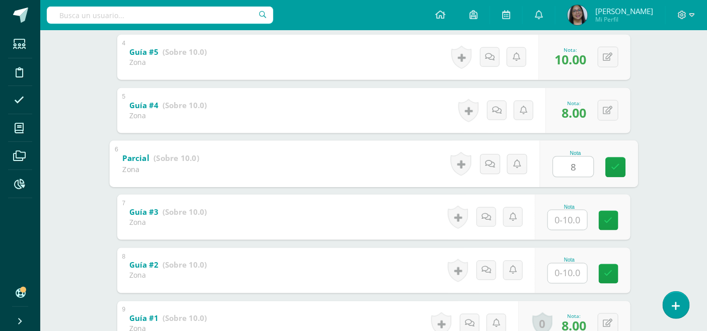
type input "8"
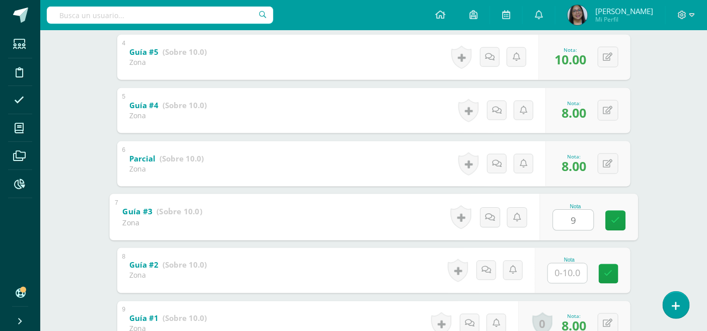
type input "9"
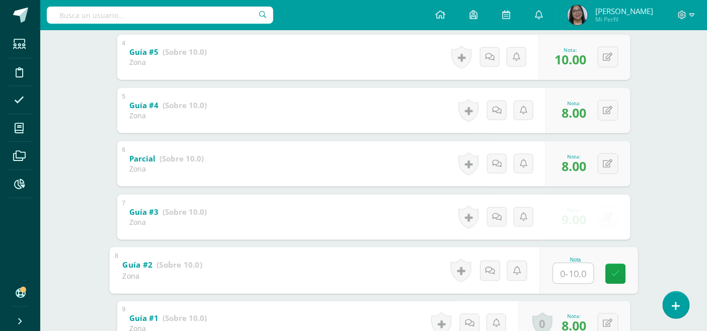
type input "9"
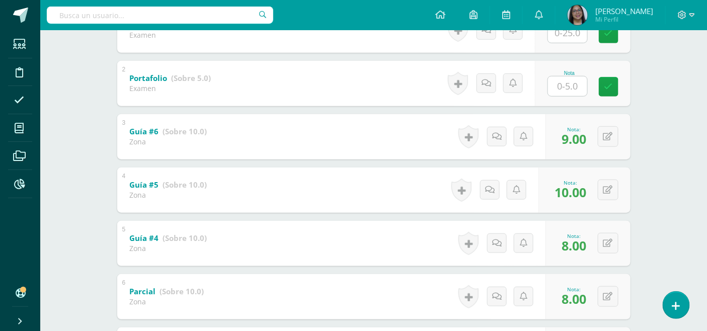
scroll to position [209, 0]
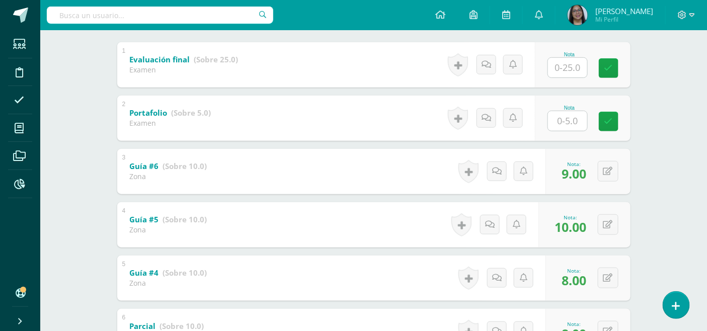
click at [656, 104] on div "Comunicación y Lenguaje L1 Idioma Materno Sexto Primaria "A" Herramientas Detal…" at bounding box center [373, 201] width 667 height 760
click at [682, 68] on div "Comunicación y Lenguaje L1 Idioma Materno Sexto Primaria "A" Herramientas Detal…" at bounding box center [373, 201] width 667 height 760
click at [686, 17] on icon at bounding box center [682, 15] width 9 height 9
click at [668, 67] on span "Cerrar sesión" at bounding box center [660, 69] width 45 height 10
